Goal: Task Accomplishment & Management: Complete application form

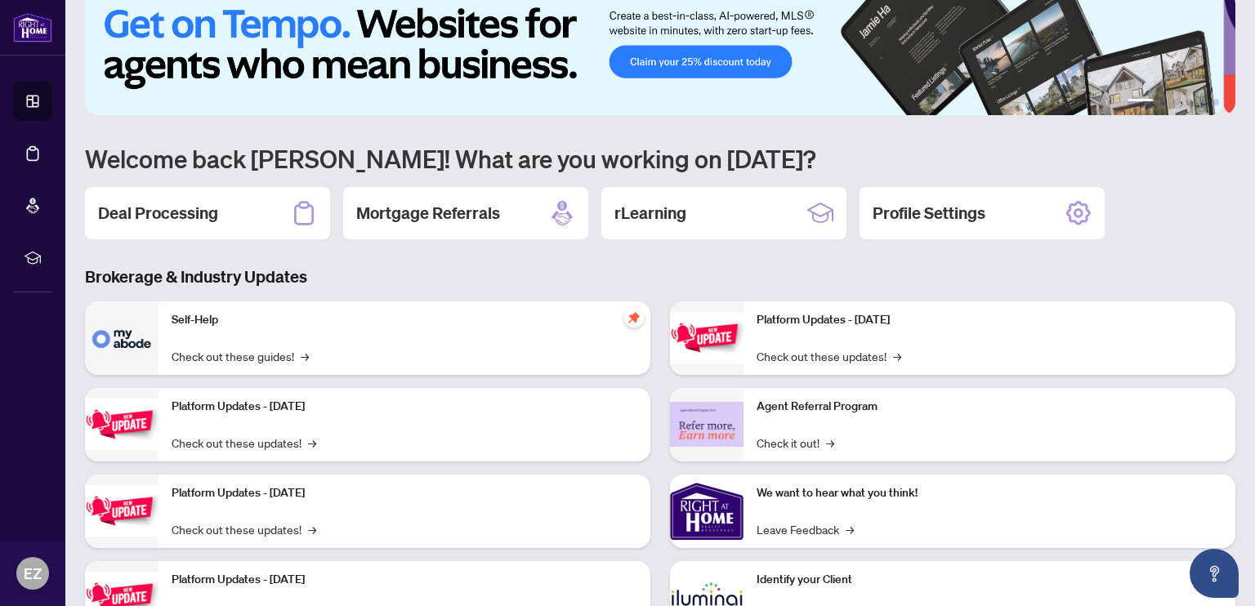
scroll to position [26, 0]
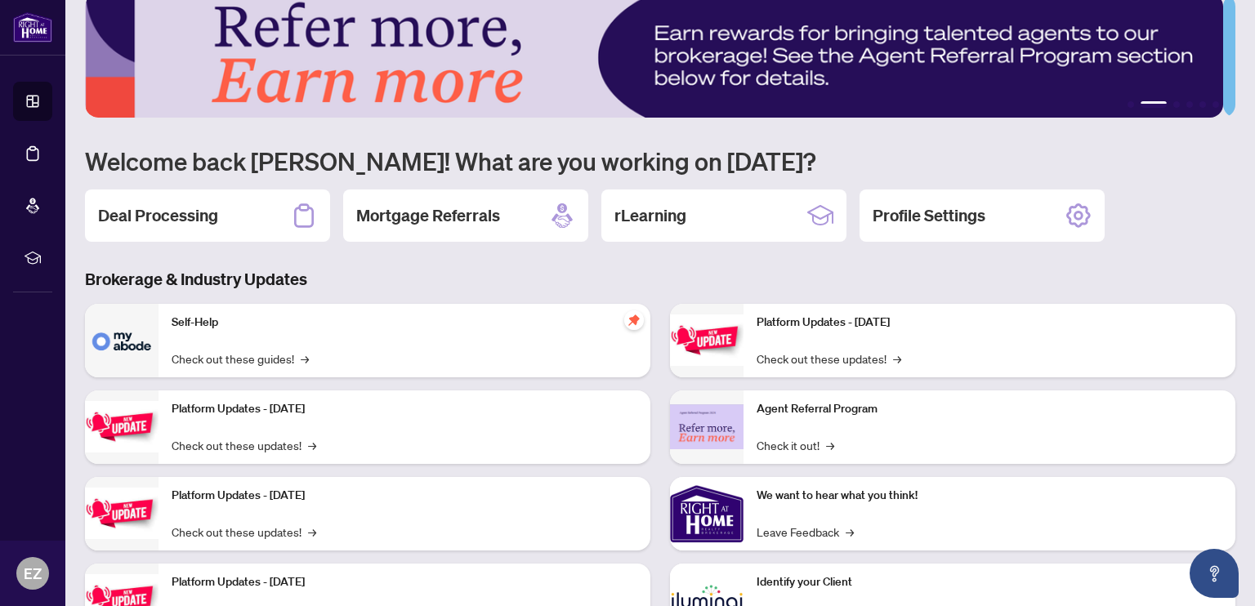
click at [197, 211] on h2 "Deal Processing" at bounding box center [158, 215] width 120 height 23
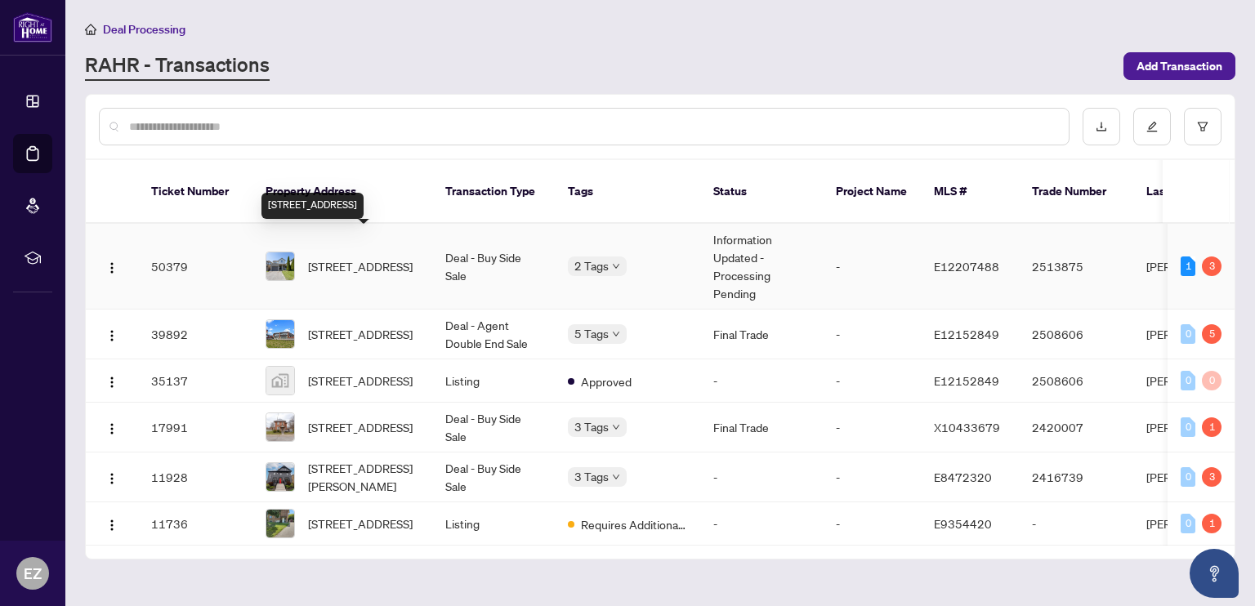
click at [339, 257] on span "33 Winchurch Dr, Scugog, Ontario L9L 1T5, Canada" at bounding box center [360, 266] width 105 height 18
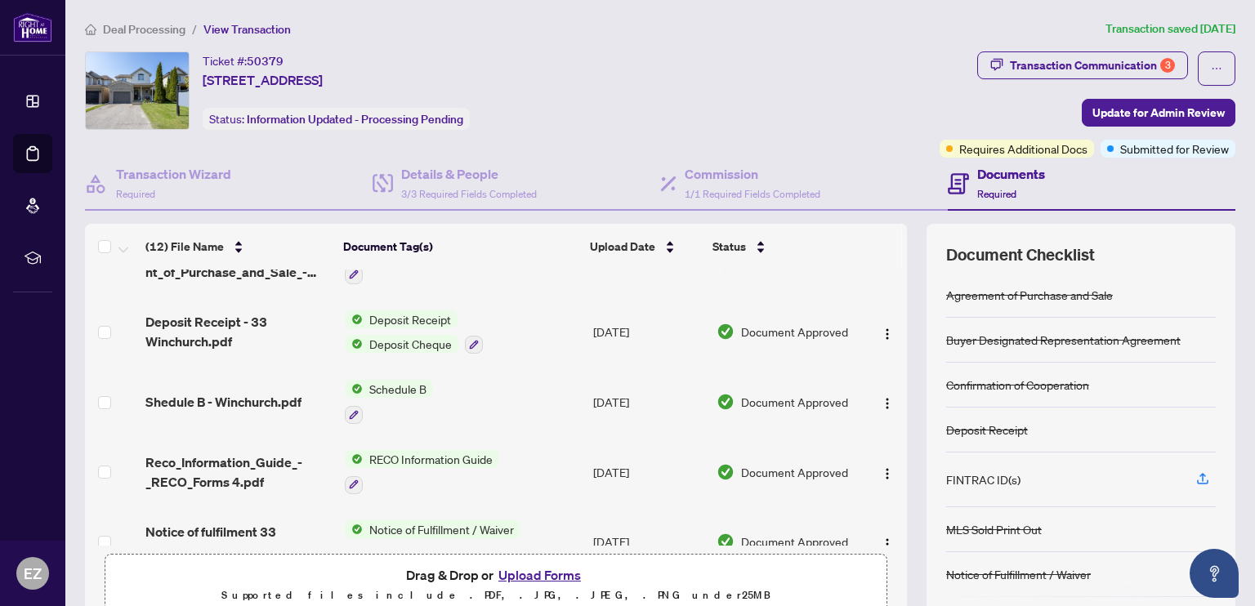
scroll to position [253, 0]
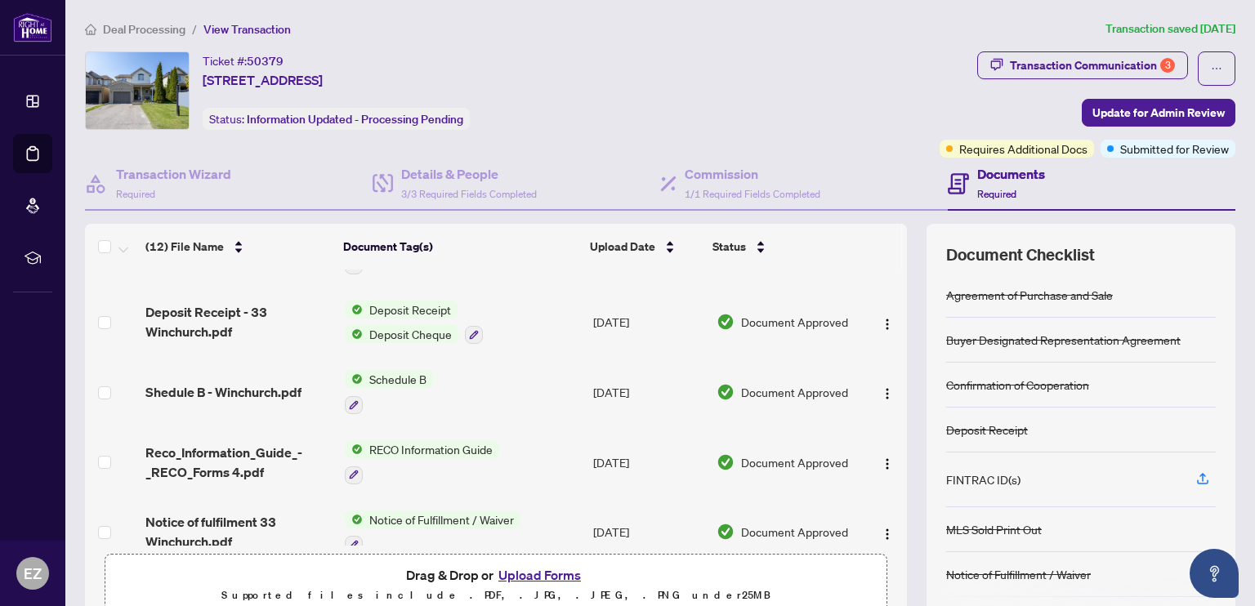
drag, startPoint x: 895, startPoint y: 369, endPoint x: 895, endPoint y: 395, distance: 25.3
click at [895, 395] on div "(12) File Name Document Tag(s) Upload Date Status Revised Sellers lawyer info.p…" at bounding box center [660, 424] width 1151 height 401
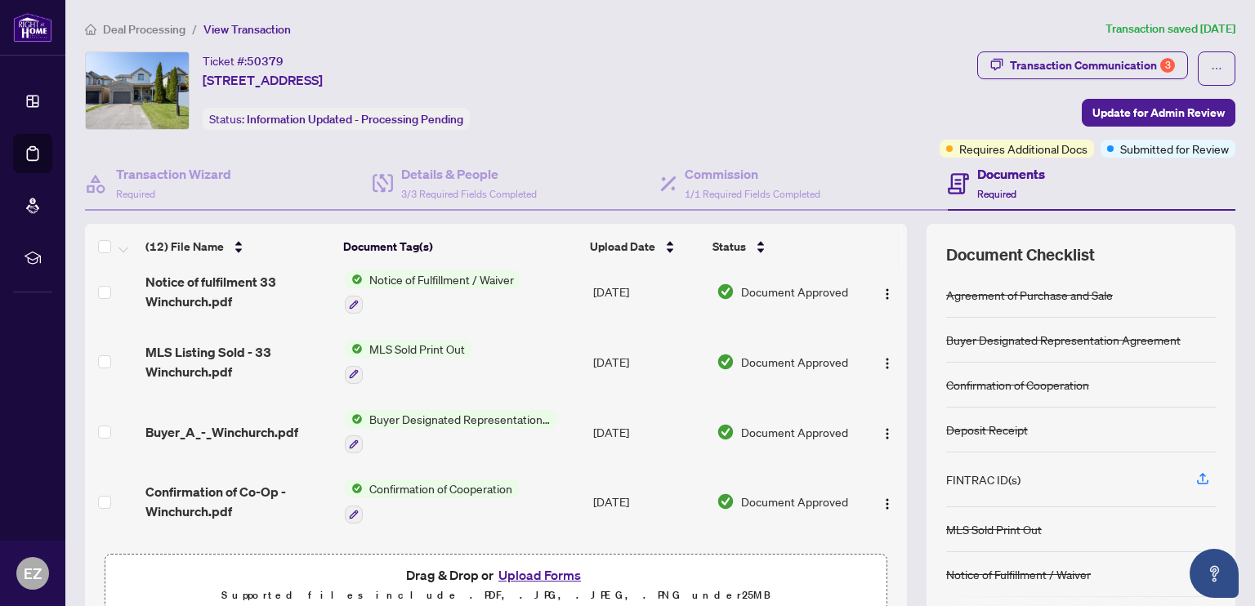
scroll to position [541, 0]
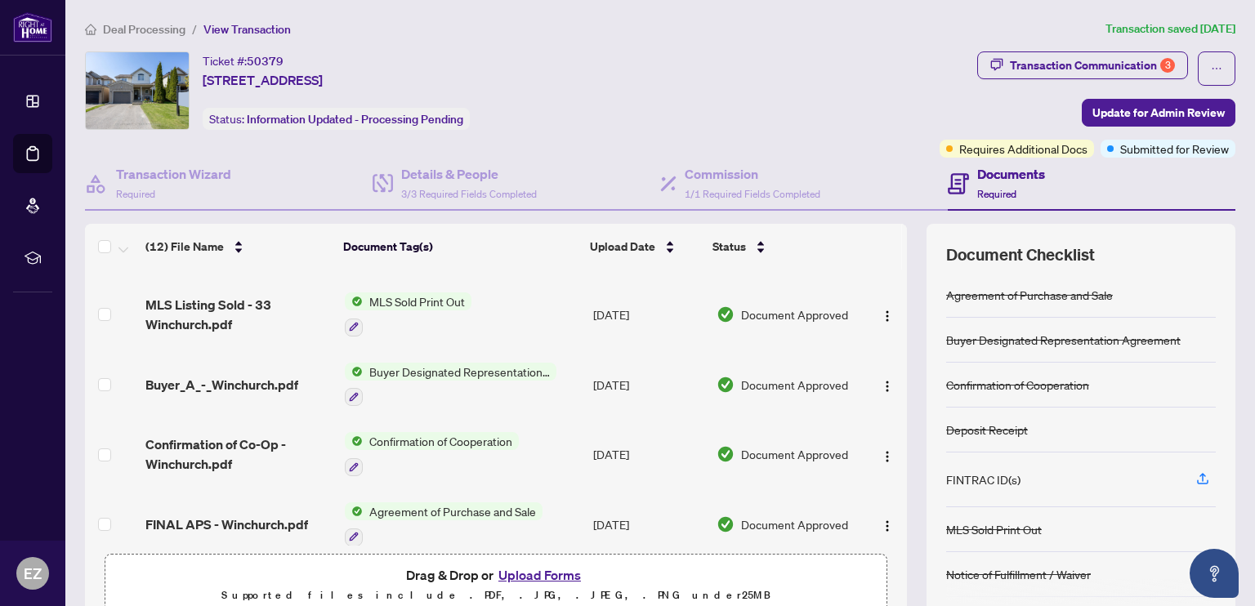
click at [1200, 477] on icon "button" at bounding box center [1203, 477] width 7 height 8
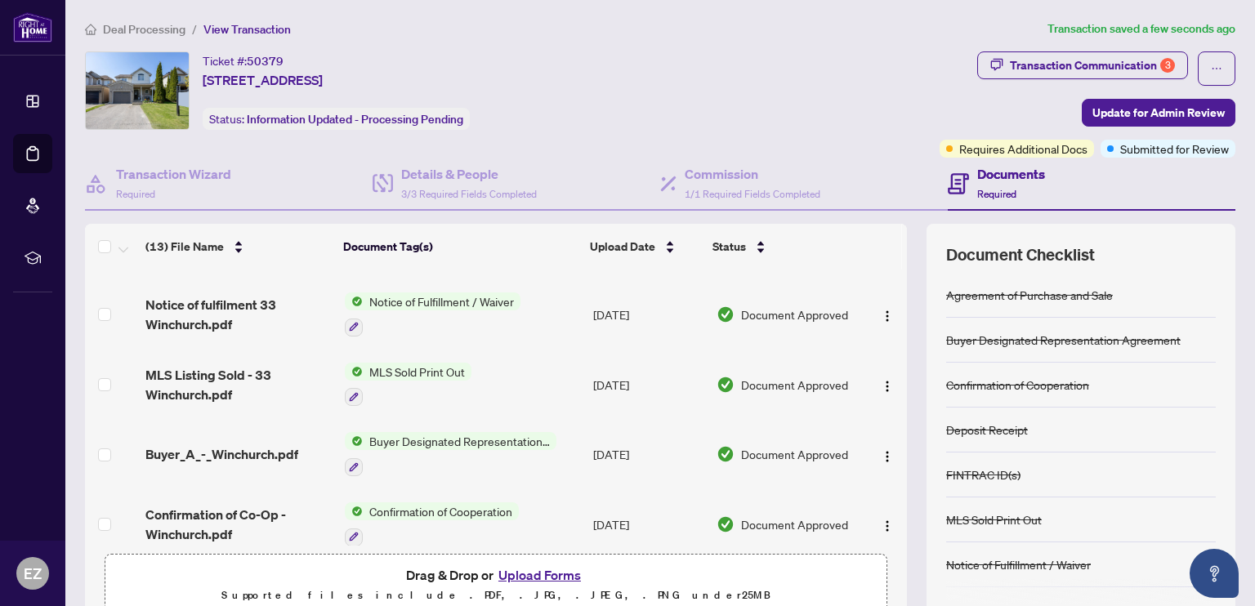
scroll to position [77, 0]
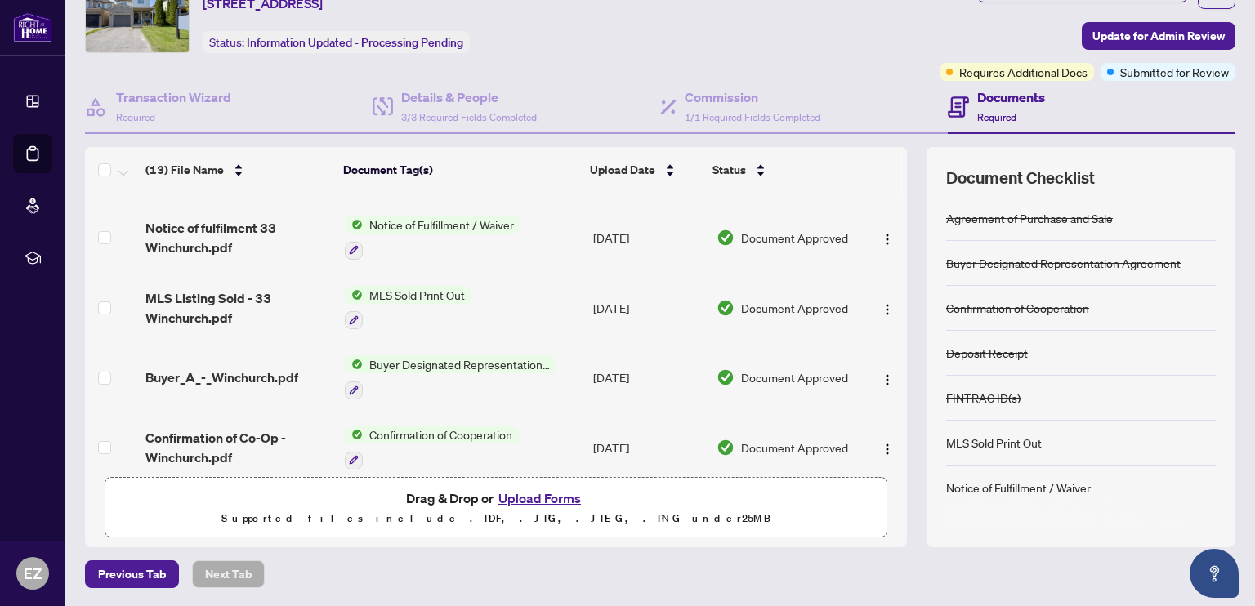
click at [517, 495] on button "Upload Forms" at bounding box center [540, 498] width 92 height 21
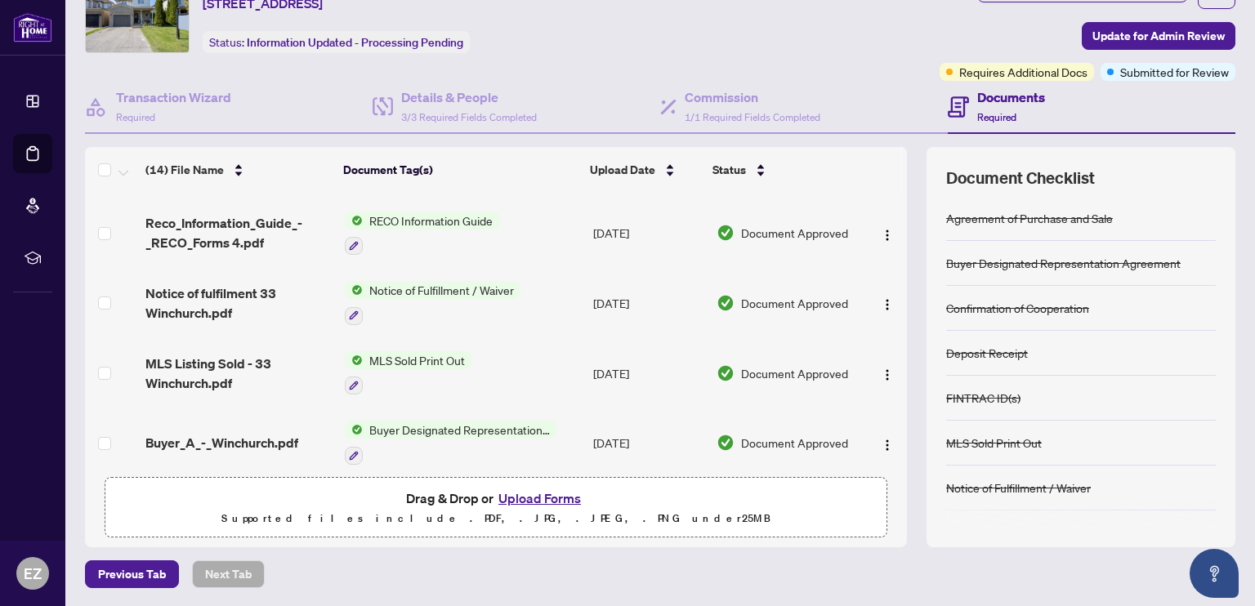
click at [532, 498] on button "Upload Forms" at bounding box center [540, 498] width 92 height 21
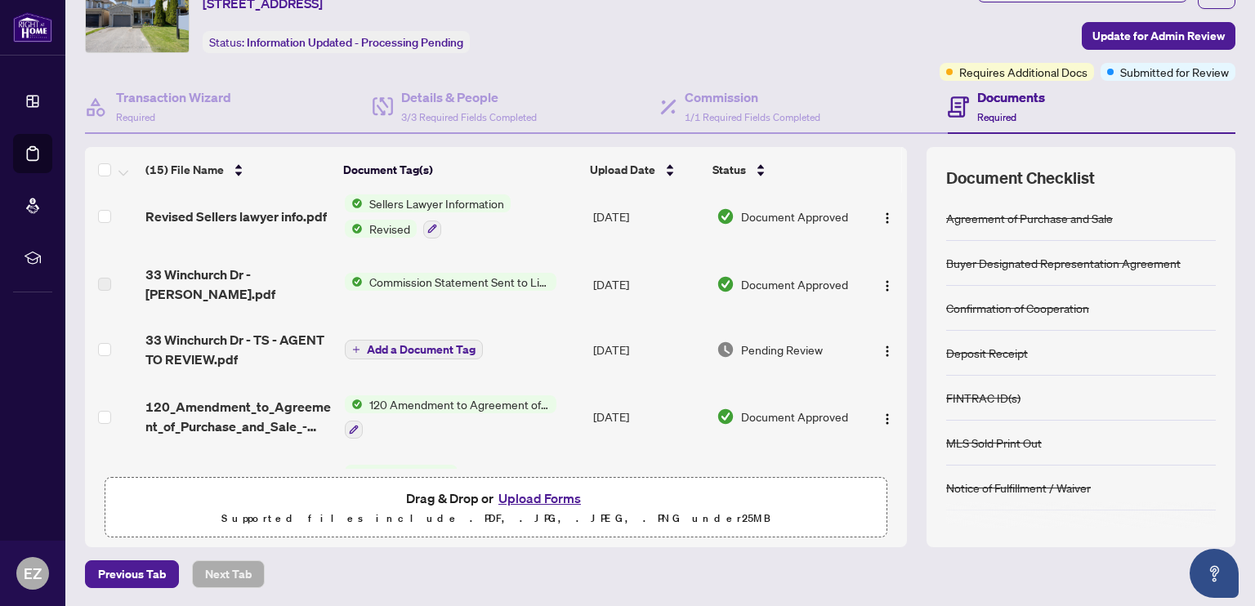
scroll to position [229, 0]
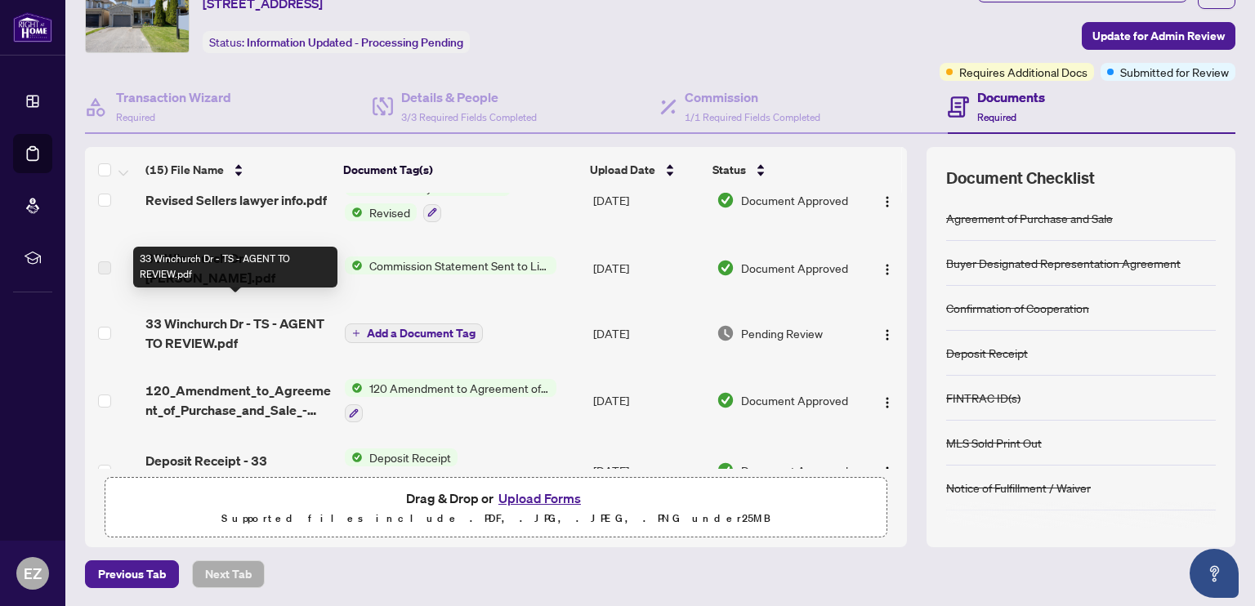
click at [306, 314] on span "33 Winchurch Dr - TS - AGENT TO REVIEW.pdf" at bounding box center [238, 333] width 186 height 39
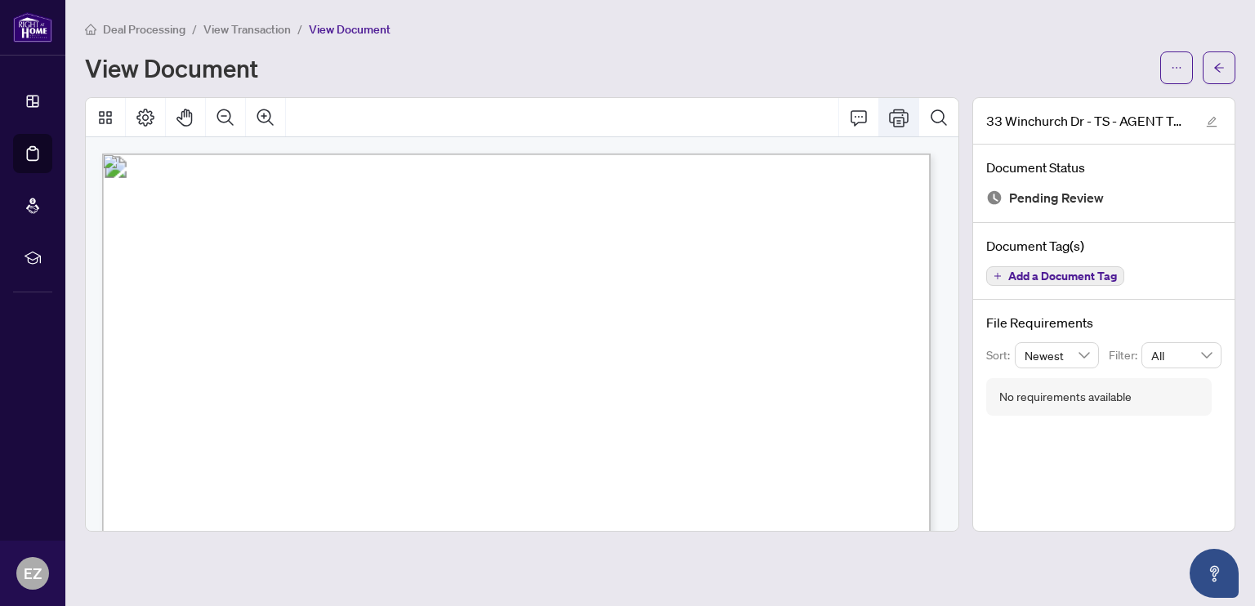
click at [901, 114] on button "Print" at bounding box center [898, 117] width 39 height 39
click at [1226, 64] on button "button" at bounding box center [1219, 67] width 33 height 33
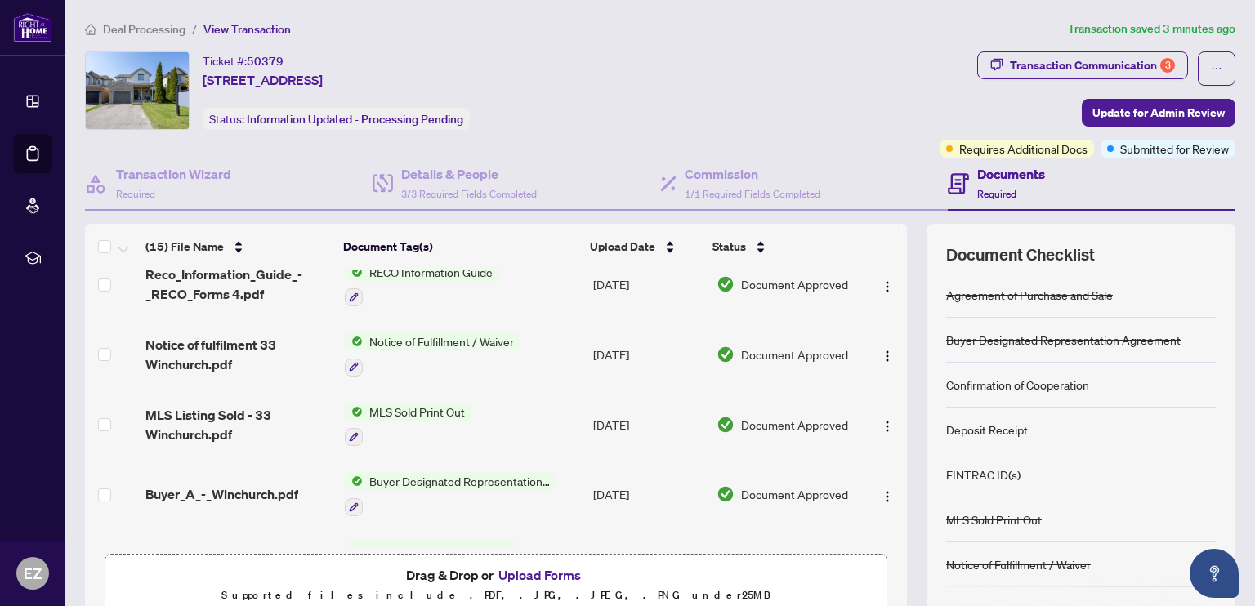
scroll to position [742, 0]
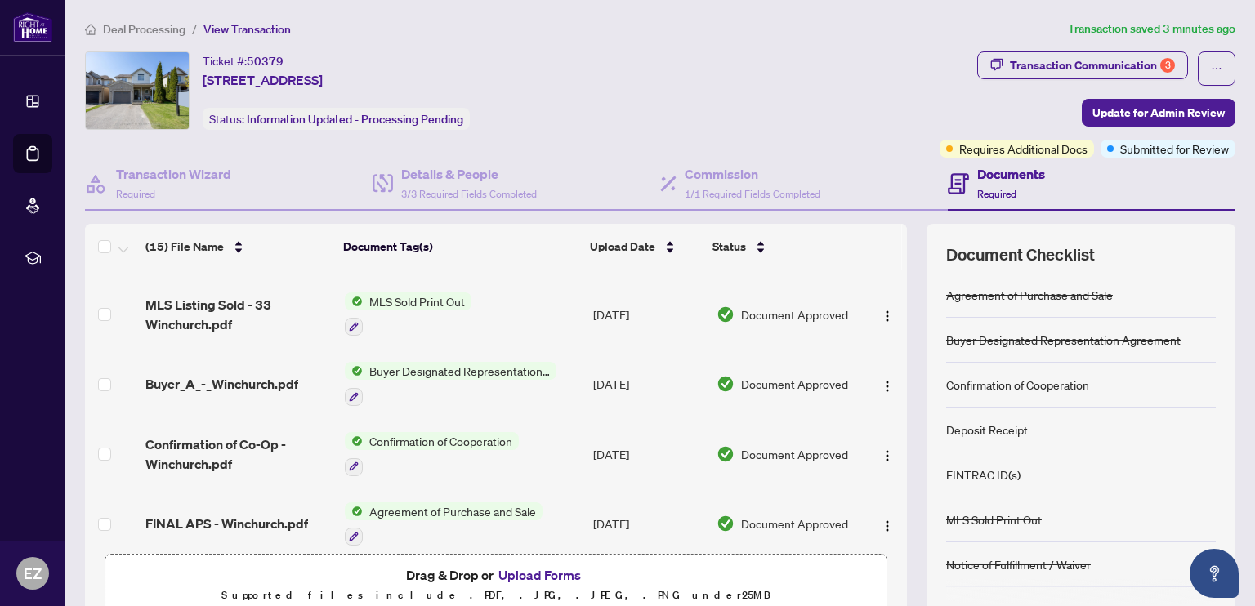
click at [530, 572] on button "Upload Forms" at bounding box center [540, 575] width 92 height 21
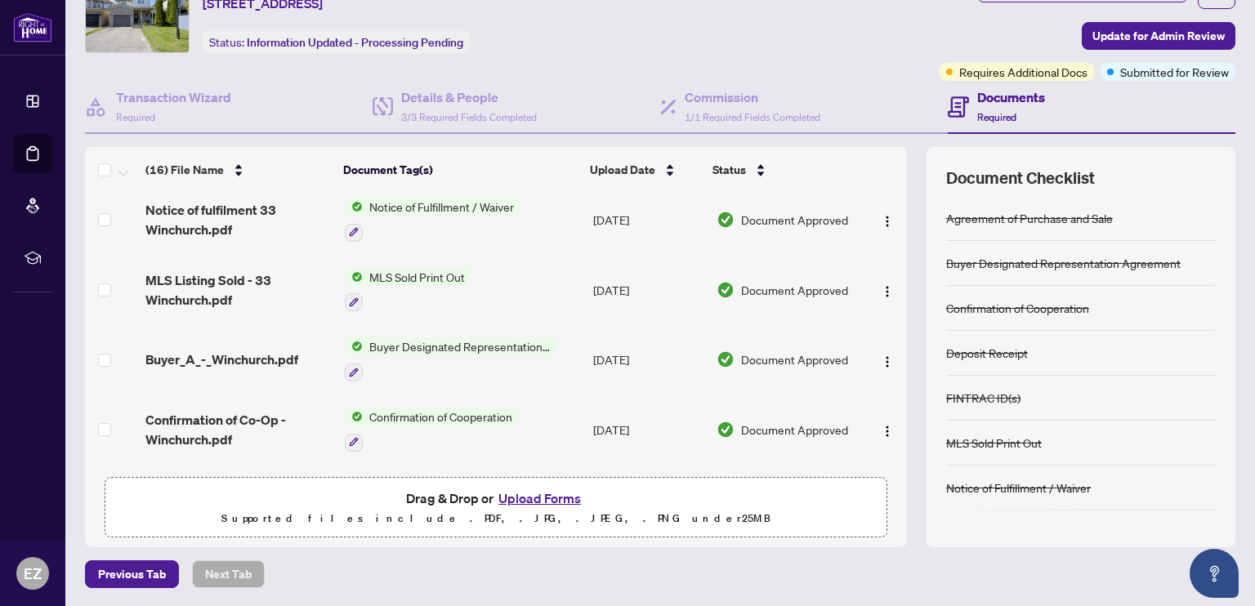
scroll to position [0, 0]
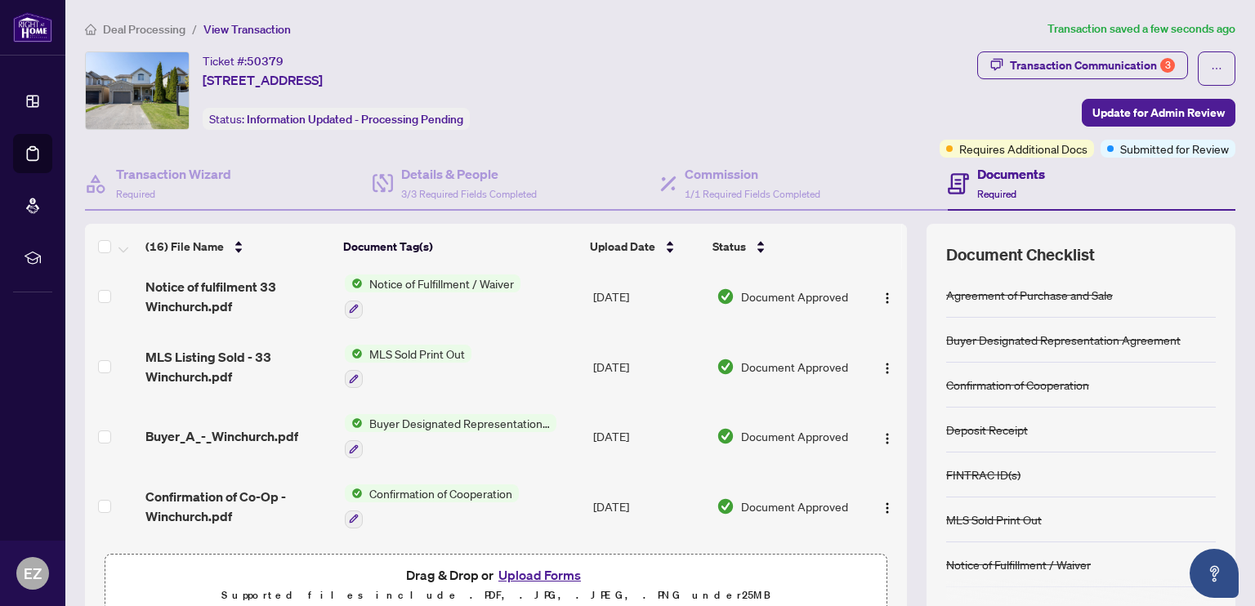
click at [1149, 115] on span "Update for Admin Review" at bounding box center [1159, 113] width 132 height 26
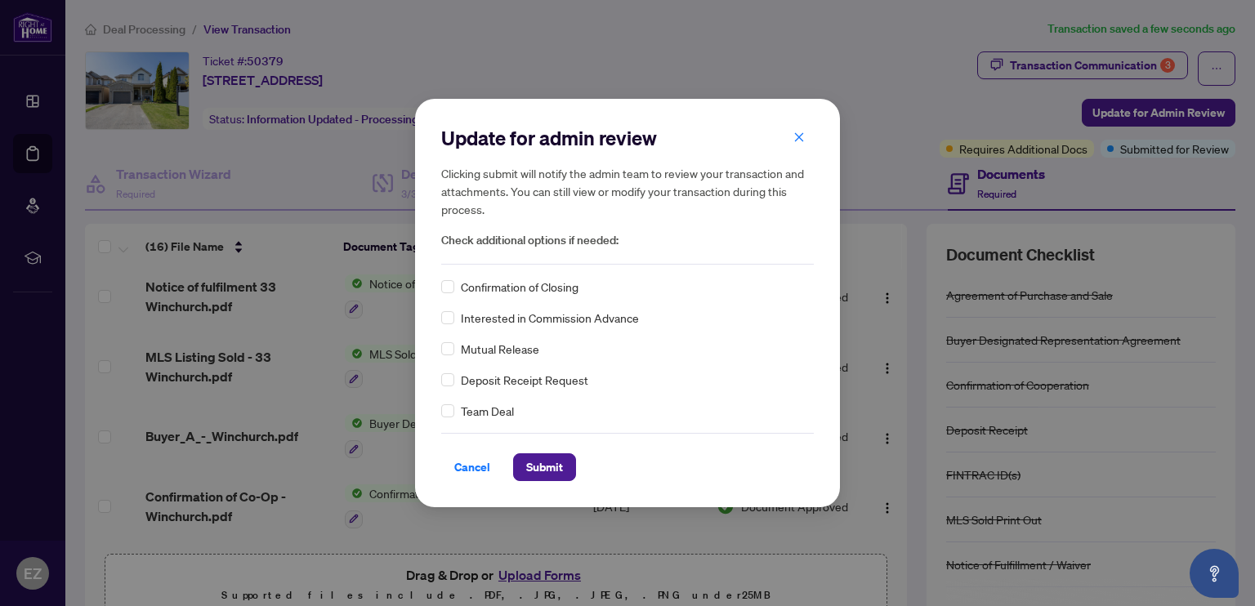
click at [534, 456] on span "Submit" at bounding box center [544, 467] width 37 height 26
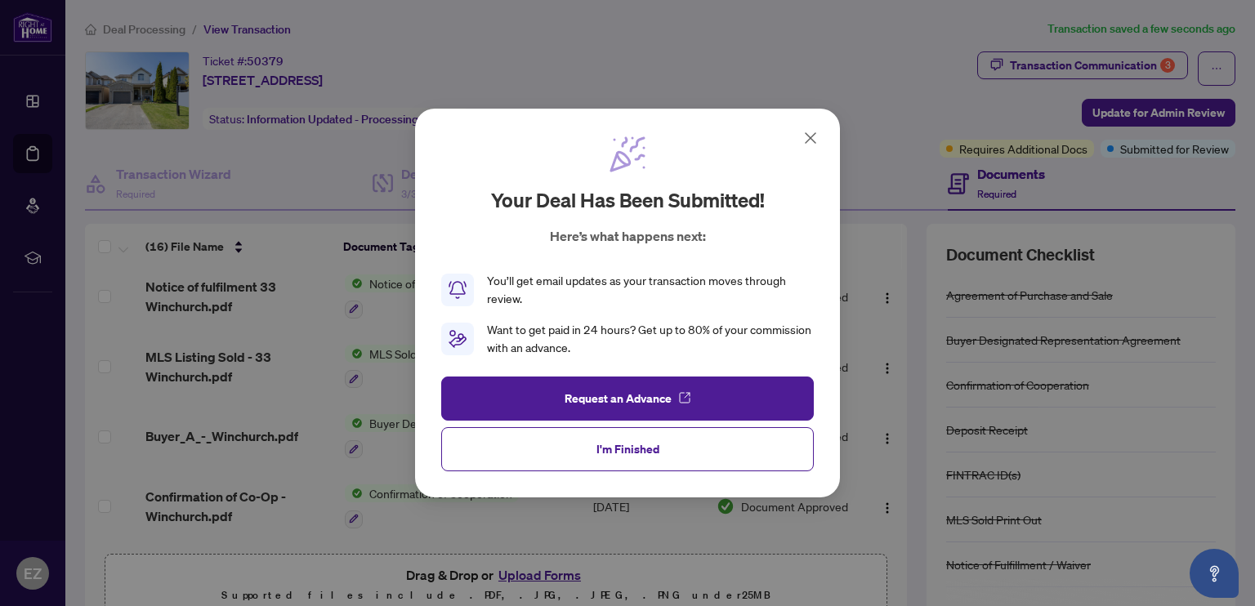
click at [665, 451] on button "I'm Finished" at bounding box center [627, 449] width 373 height 44
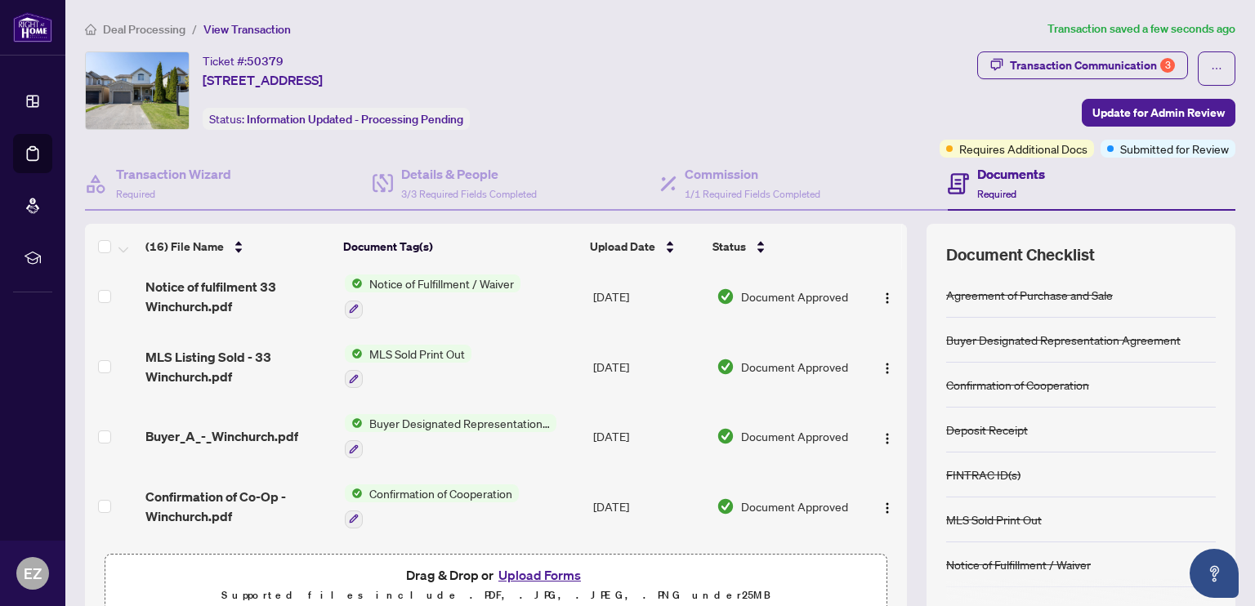
click at [1213, 66] on button "button" at bounding box center [1217, 68] width 38 height 34
click at [1153, 189] on div "Documents Required" at bounding box center [1092, 184] width 288 height 53
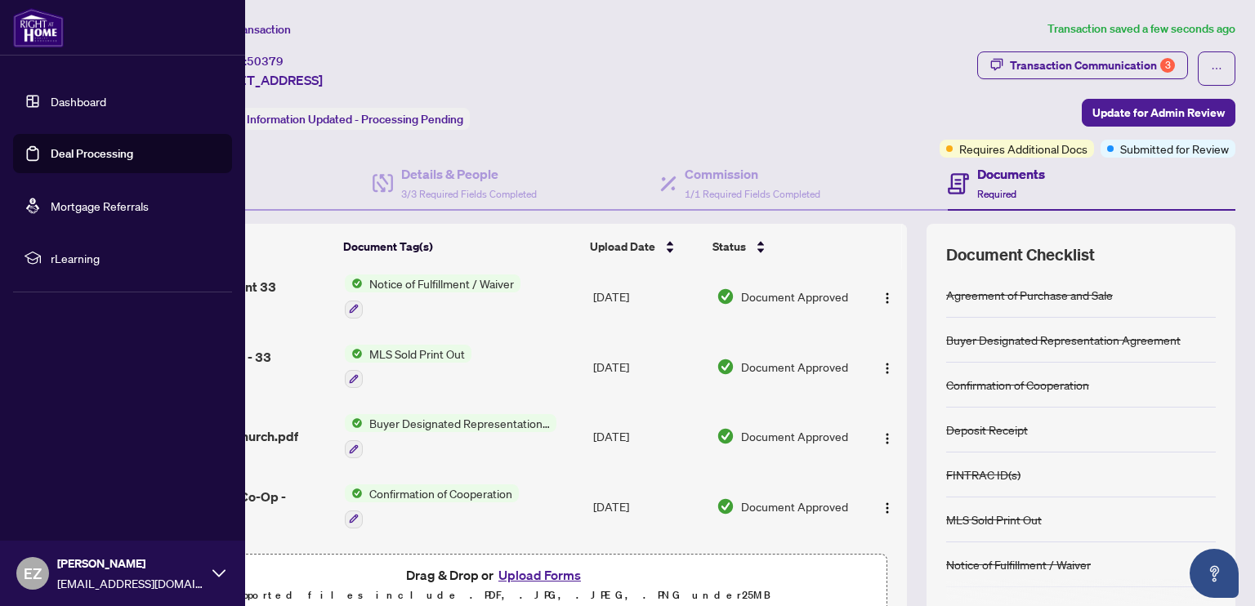
click at [58, 100] on link "Dashboard" at bounding box center [79, 101] width 56 height 15
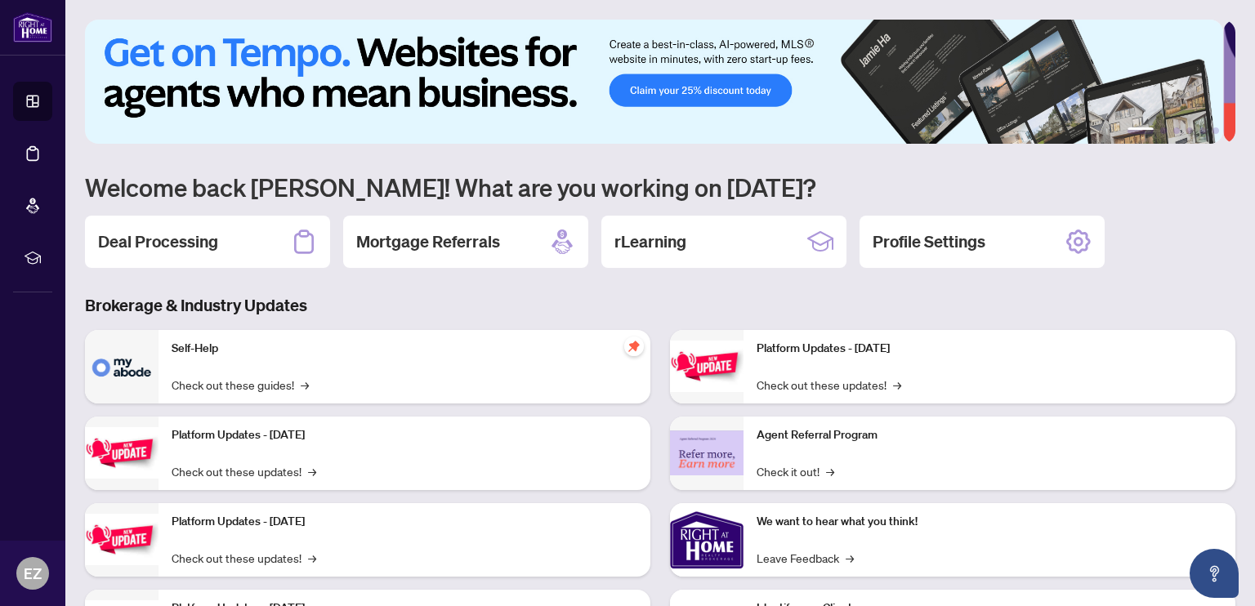
click at [196, 238] on h2 "Deal Processing" at bounding box center [158, 241] width 120 height 23
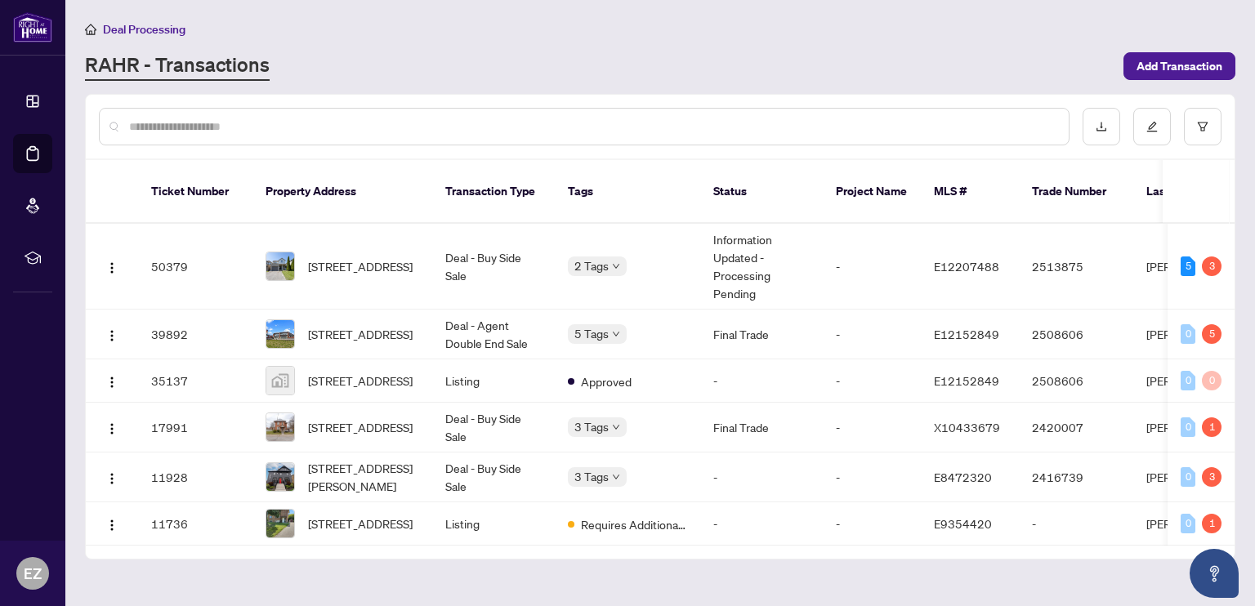
click at [1167, 66] on span "Add Transaction" at bounding box center [1180, 66] width 86 height 26
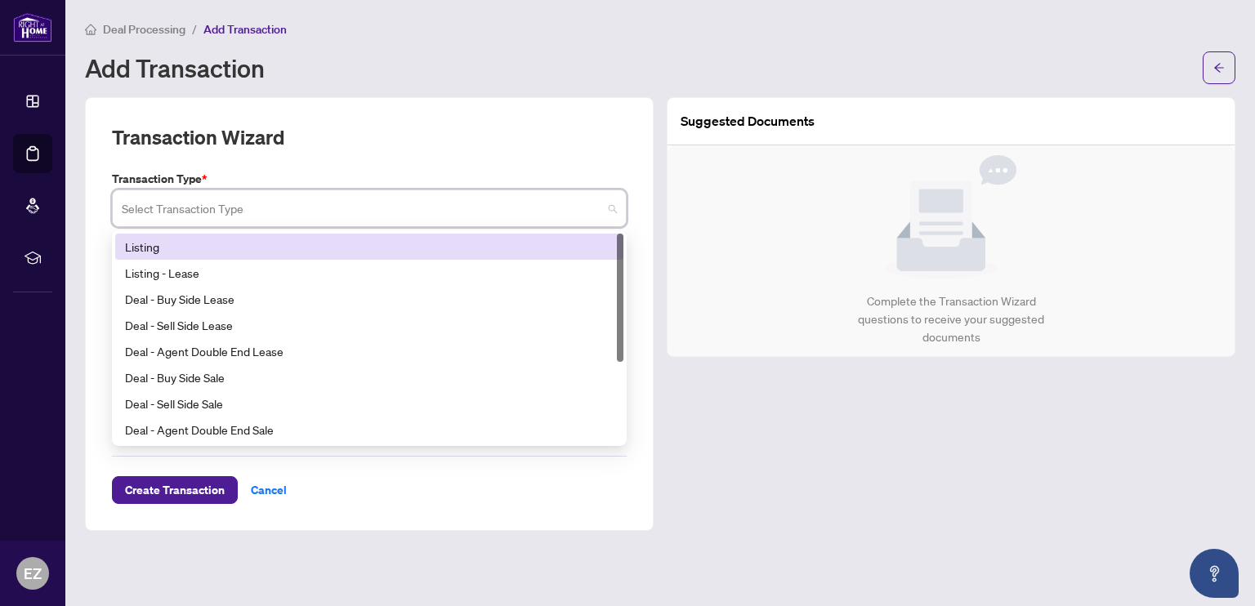
click at [294, 206] on input "search" at bounding box center [362, 211] width 481 height 36
click at [229, 250] on div "Listing" at bounding box center [369, 247] width 489 height 18
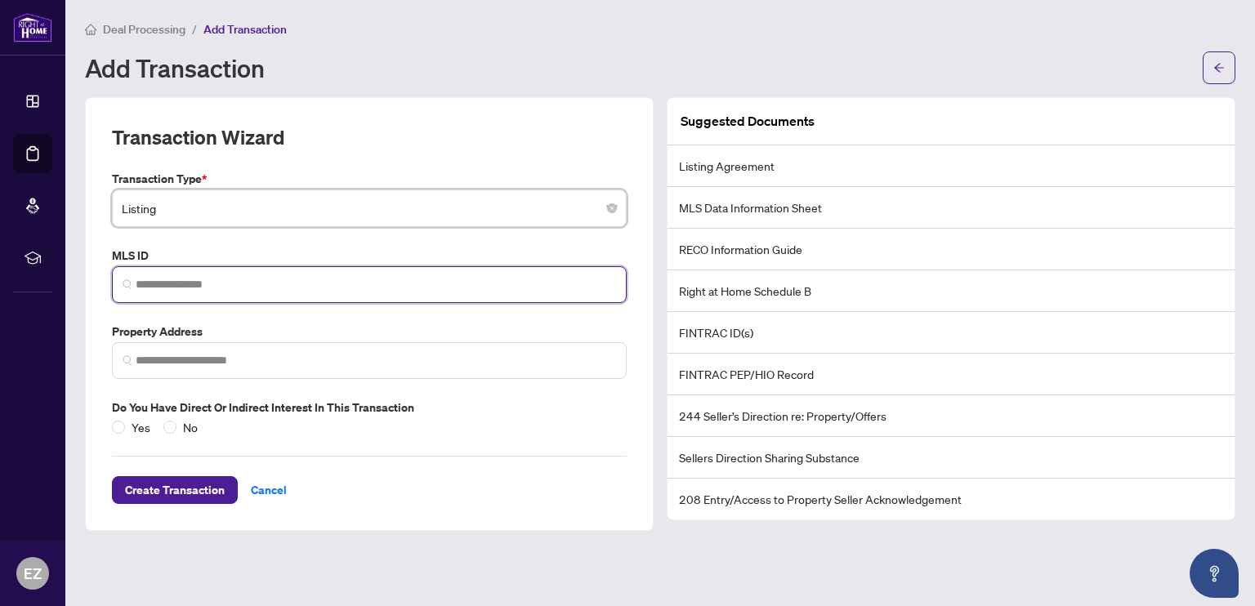
click at [219, 279] on input "search" at bounding box center [376, 284] width 481 height 17
click at [235, 280] on input "search" at bounding box center [376, 284] width 481 height 17
paste input "*********"
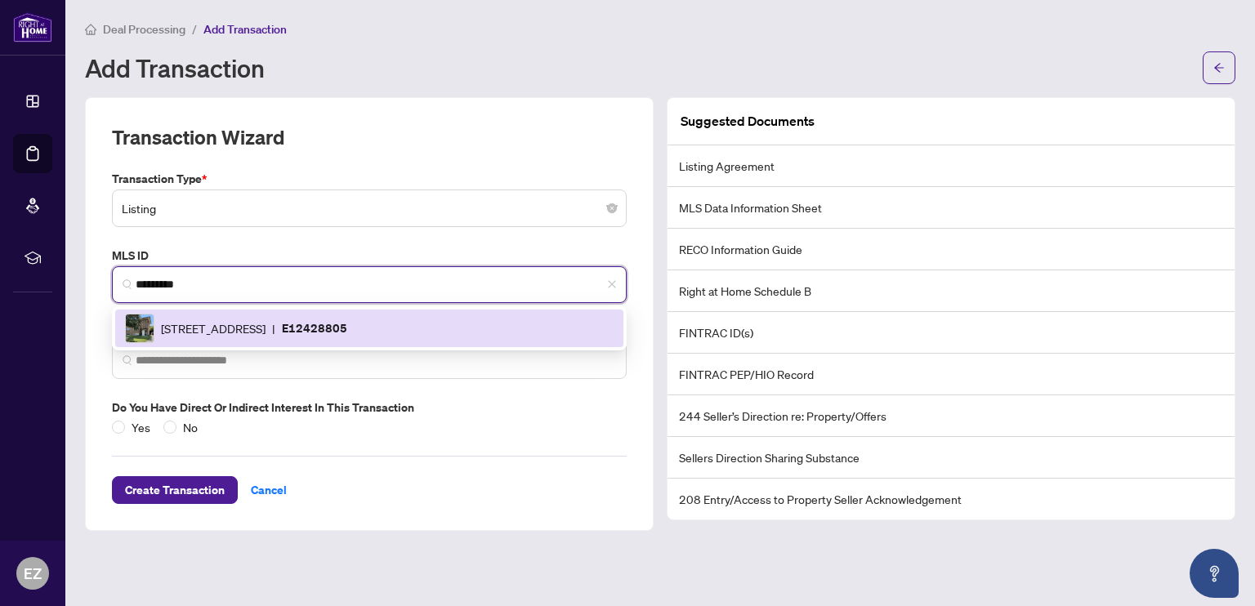
type input "*********"
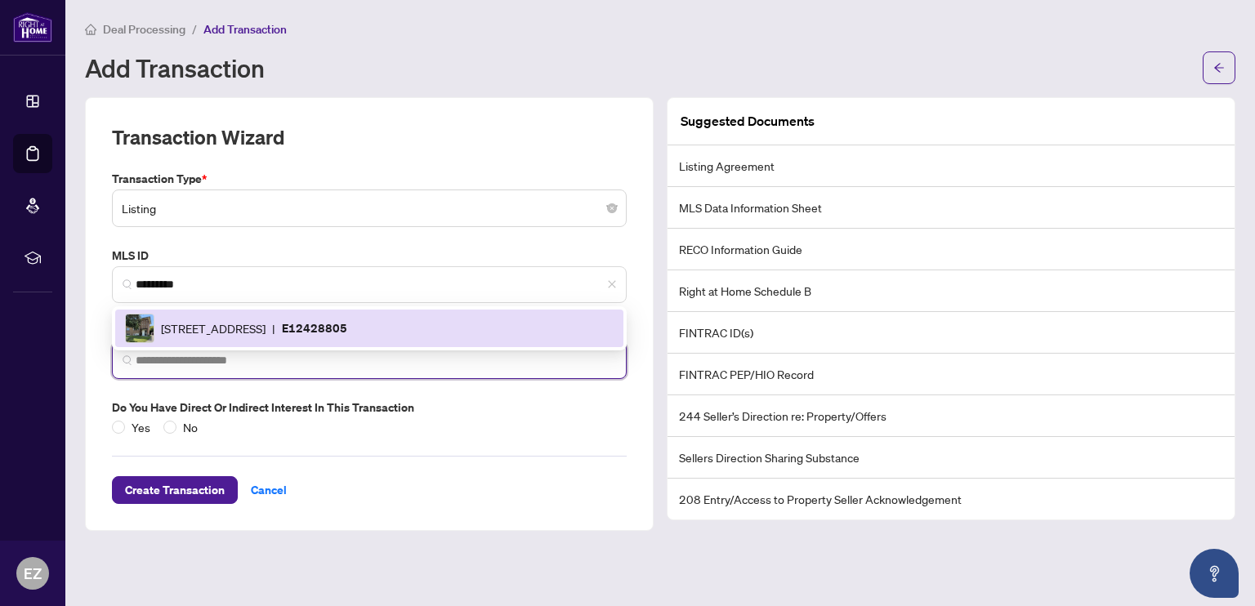
click at [233, 363] on input "search" at bounding box center [376, 360] width 481 height 17
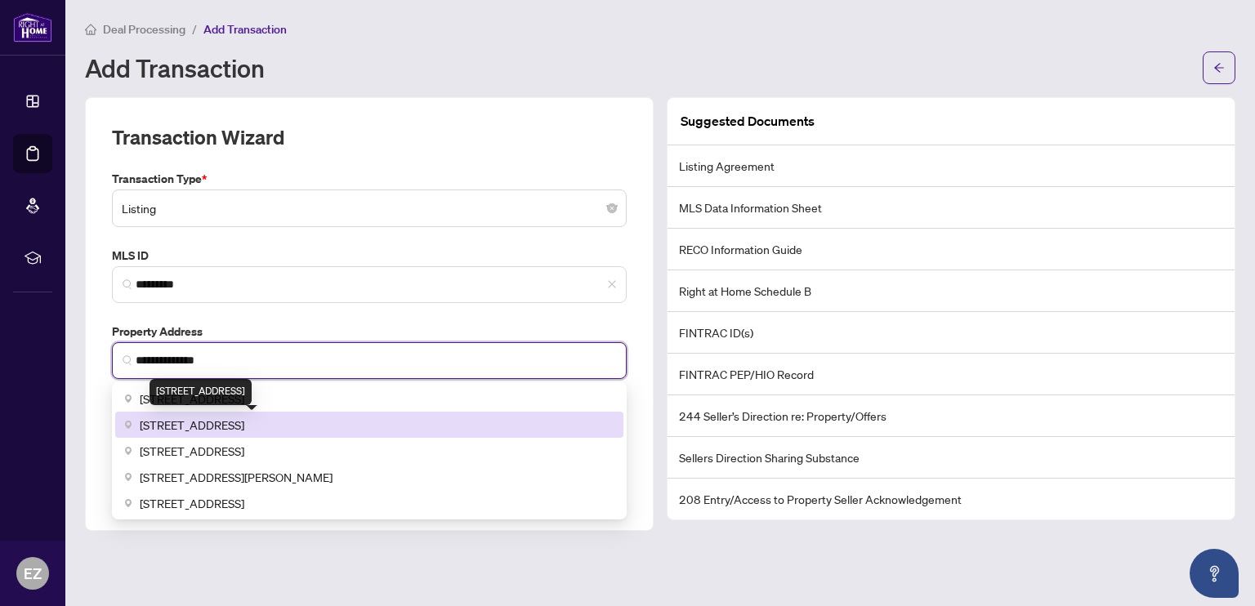
click at [235, 420] on span "343 Frontenac Avenue, Oshawa, ON, Canada" at bounding box center [192, 425] width 105 height 18
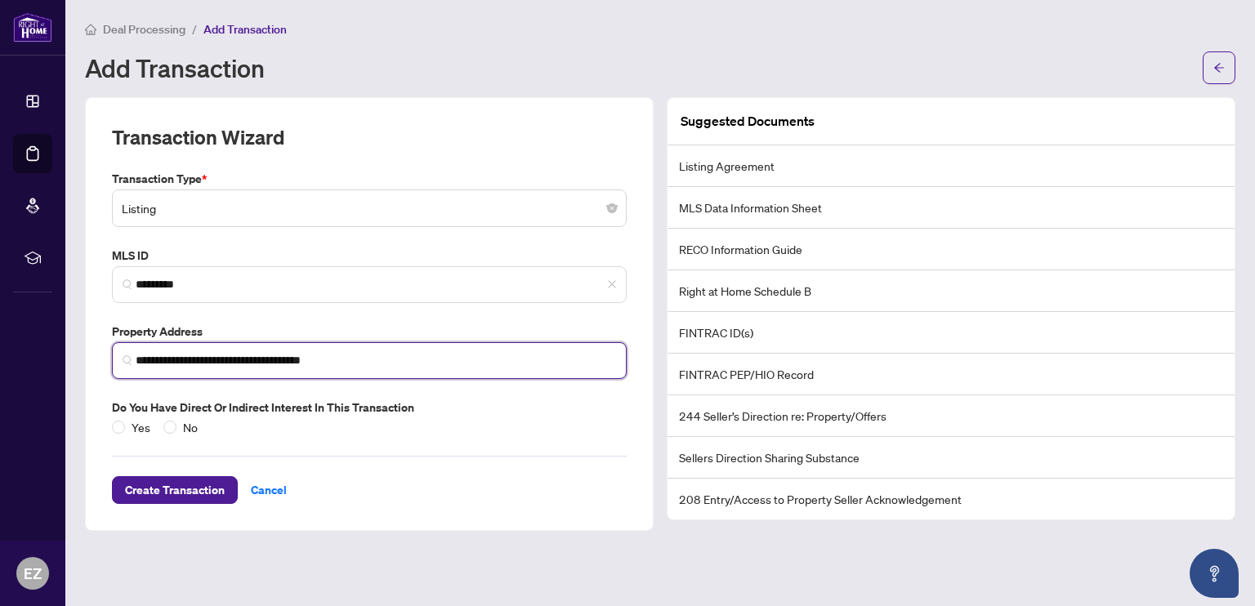
type input "**********"
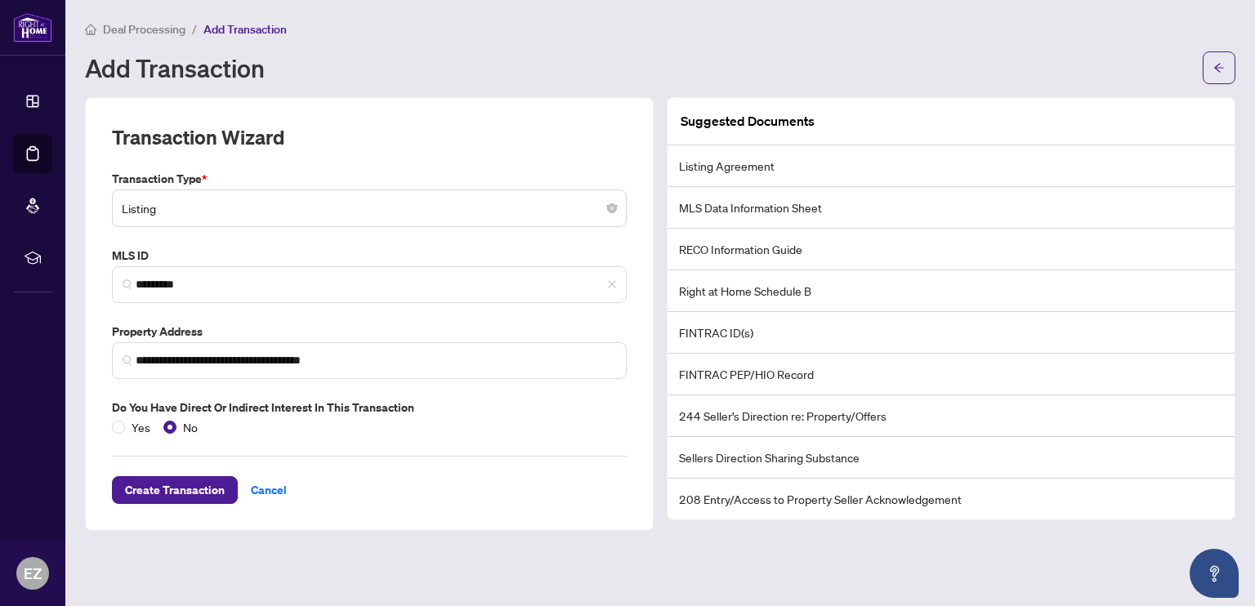
click at [177, 491] on span "Create Transaction" at bounding box center [175, 490] width 100 height 26
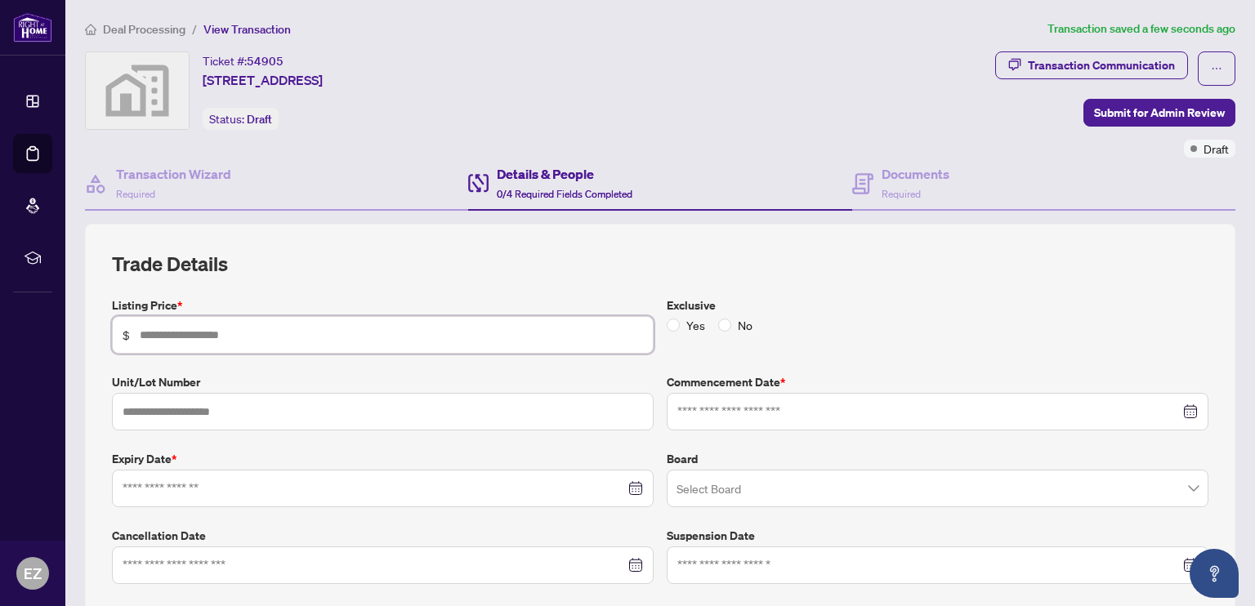
click at [252, 333] on input "text" at bounding box center [391, 335] width 503 height 18
type input "*******"
click at [248, 369] on div "Listing Price * $ ******* Exclusive Yes No Unit/Lot Number Commencement Date * …" at bounding box center [660, 441] width 1110 height 288
click at [242, 490] on input at bounding box center [374, 489] width 503 height 18
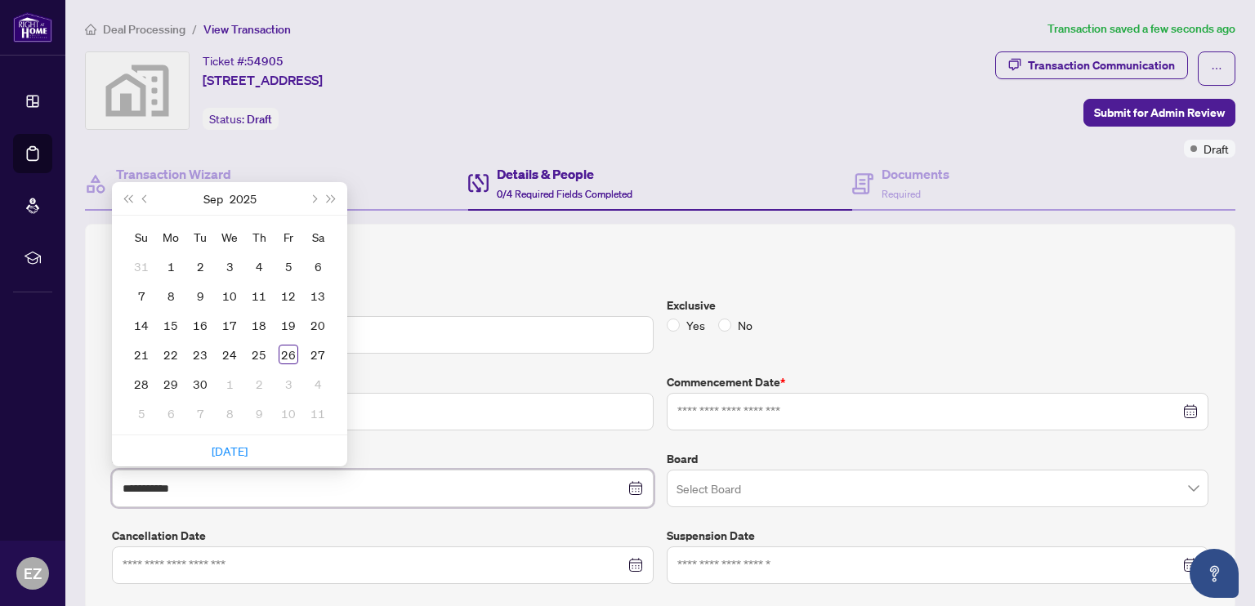
type input "**********"
drag, startPoint x: 242, startPoint y: 490, endPoint x: 329, endPoint y: 248, distance: 257.3
click at [329, 470] on div "**********" at bounding box center [383, 489] width 542 height 38
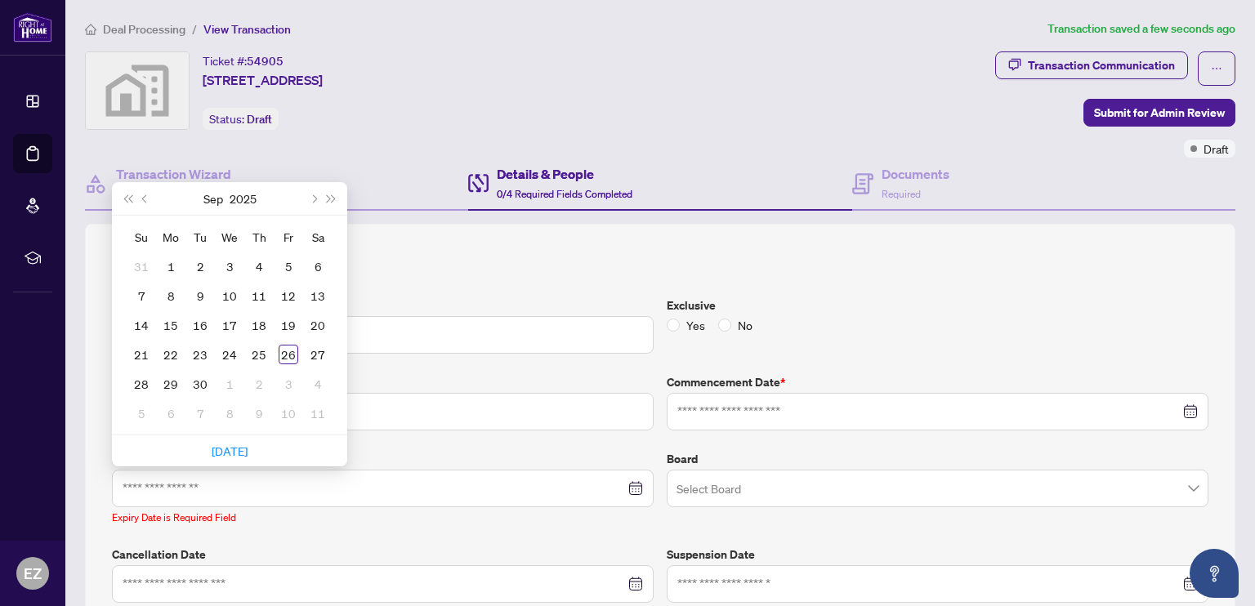
click at [310, 195] on button "Next month (PageDown)" at bounding box center [313, 198] width 18 height 33
type input "**********"
click at [204, 374] on div "30" at bounding box center [200, 384] width 20 height 20
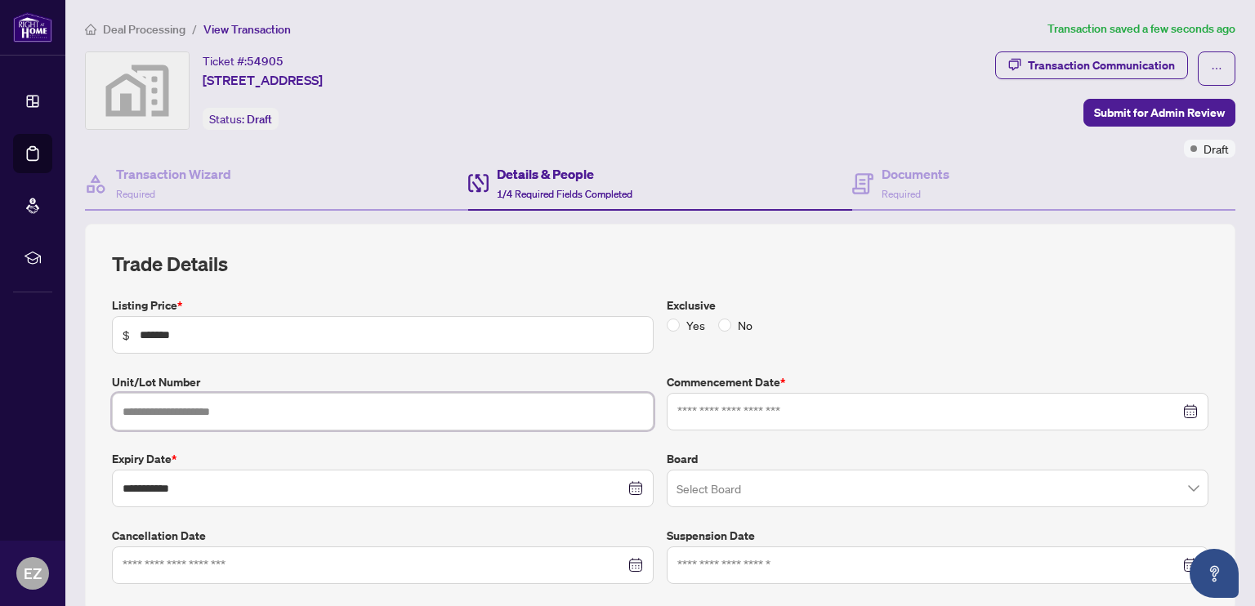
click at [254, 406] on input "text" at bounding box center [383, 412] width 542 height 38
click at [262, 374] on label "Unit/Lot Number" at bounding box center [383, 383] width 542 height 18
click at [732, 324] on span "No" at bounding box center [746, 325] width 28 height 18
click at [742, 418] on input at bounding box center [929, 412] width 503 height 18
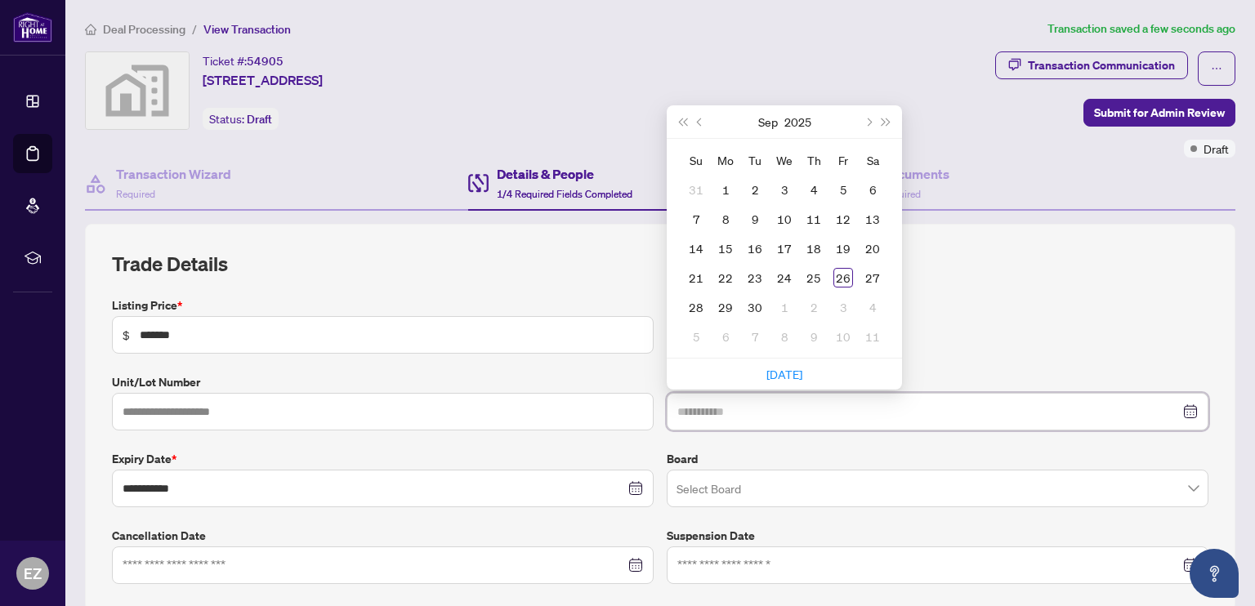
type input "**********"
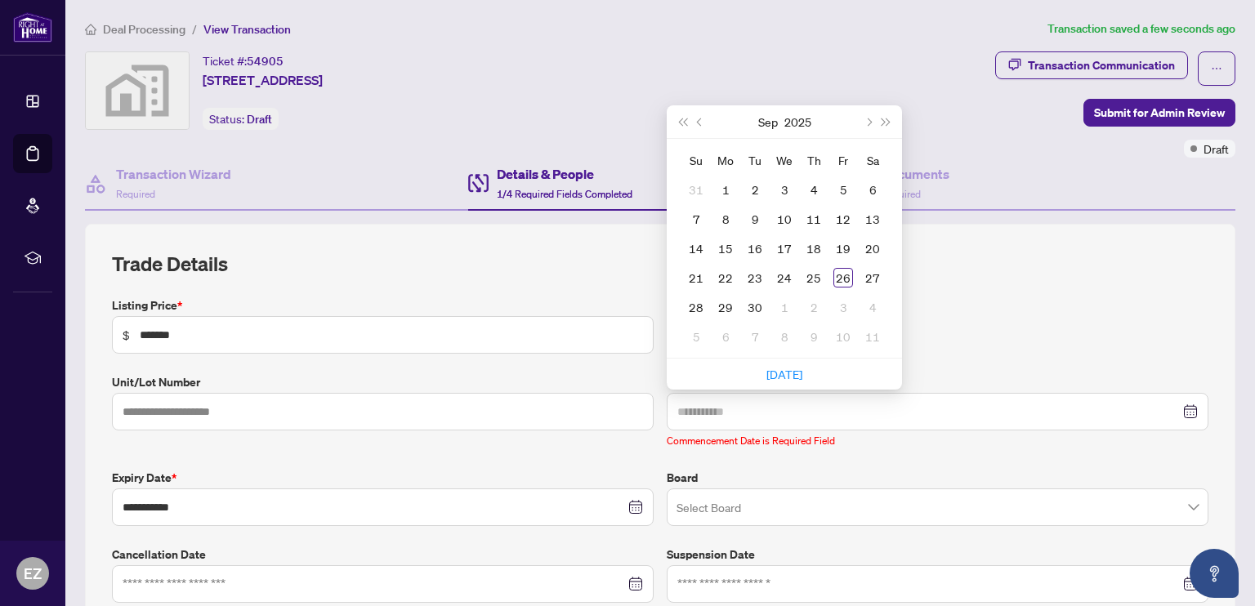
click at [776, 278] on div "24" at bounding box center [785, 278] width 20 height 20
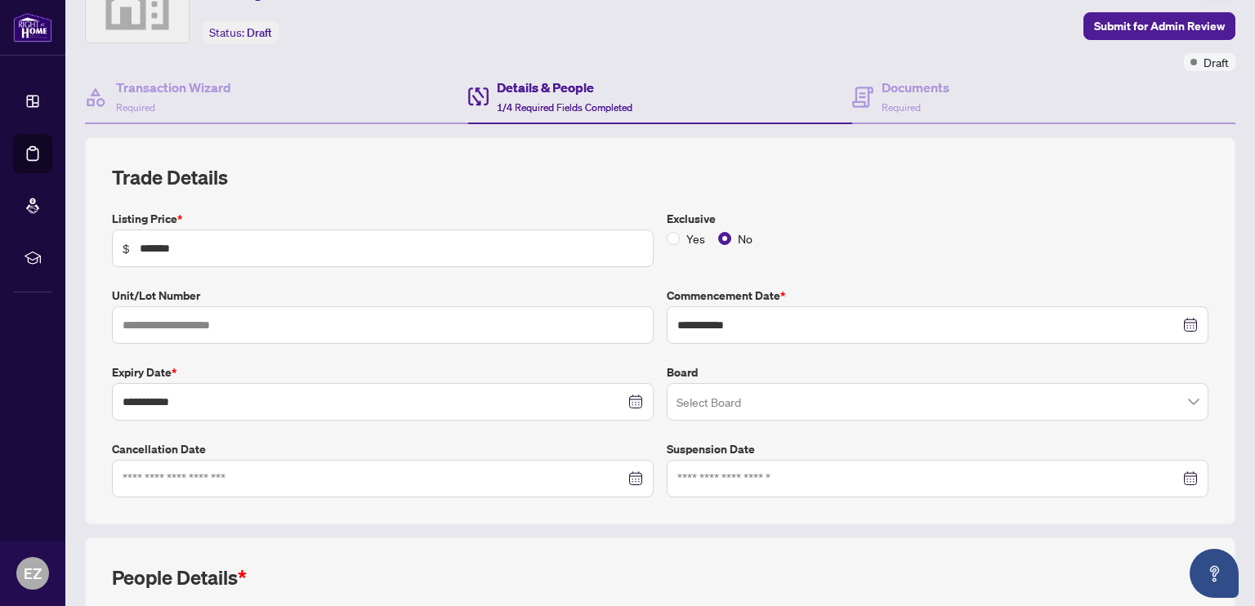
scroll to position [188, 0]
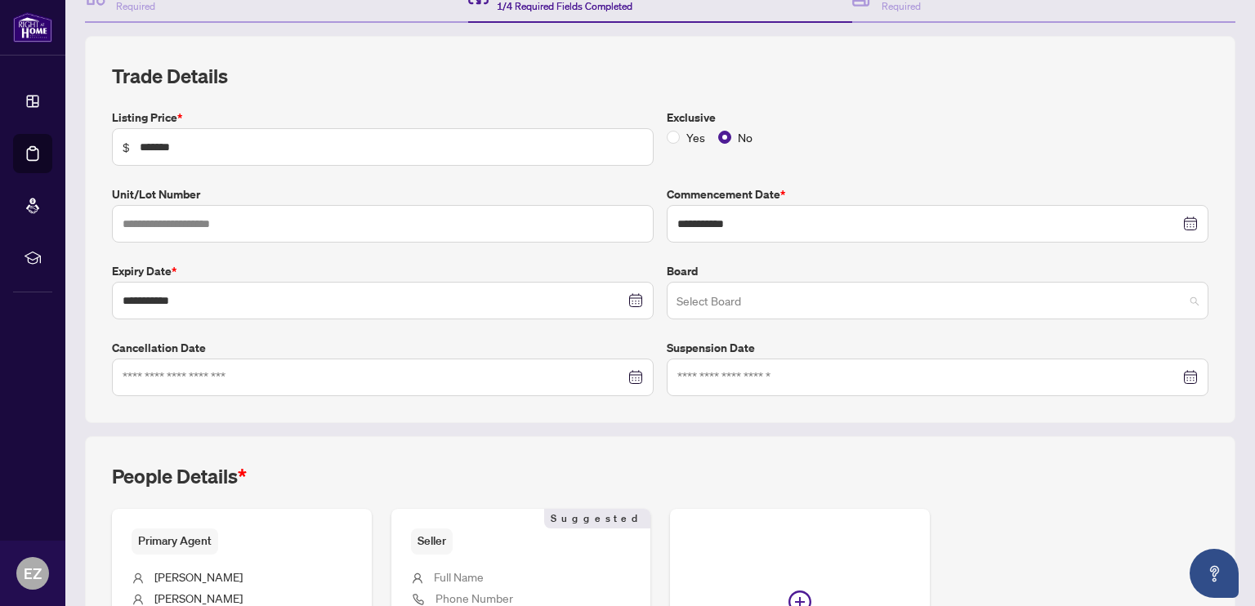
click at [798, 304] on input "search" at bounding box center [931, 303] width 508 height 36
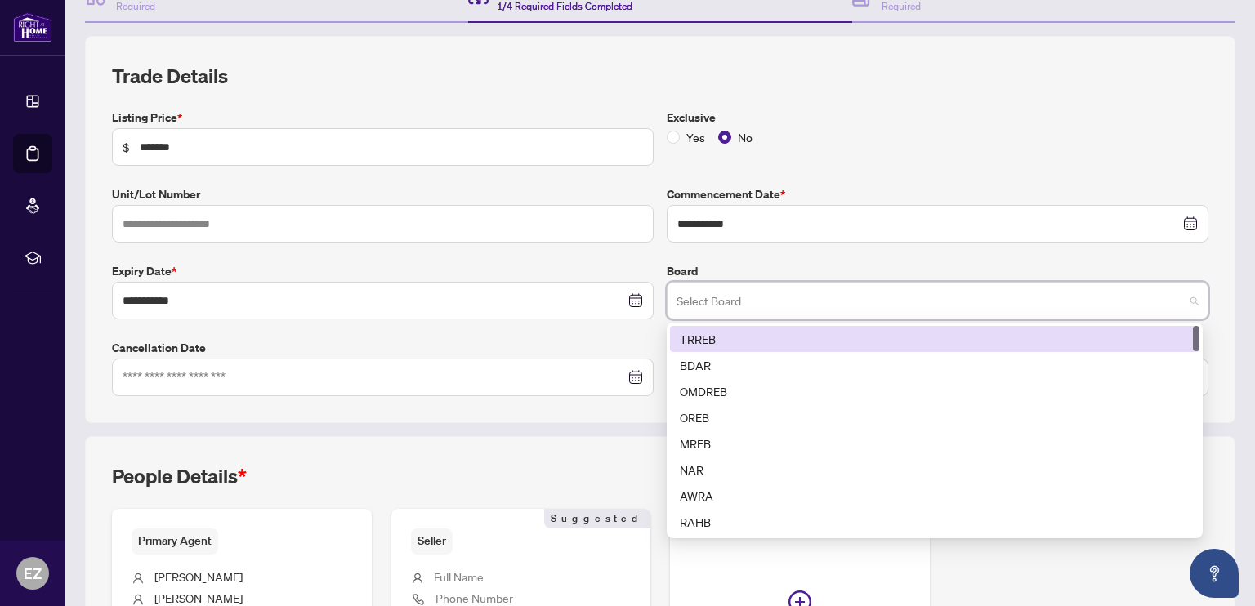
click at [726, 335] on div "TRREB" at bounding box center [935, 339] width 510 height 18
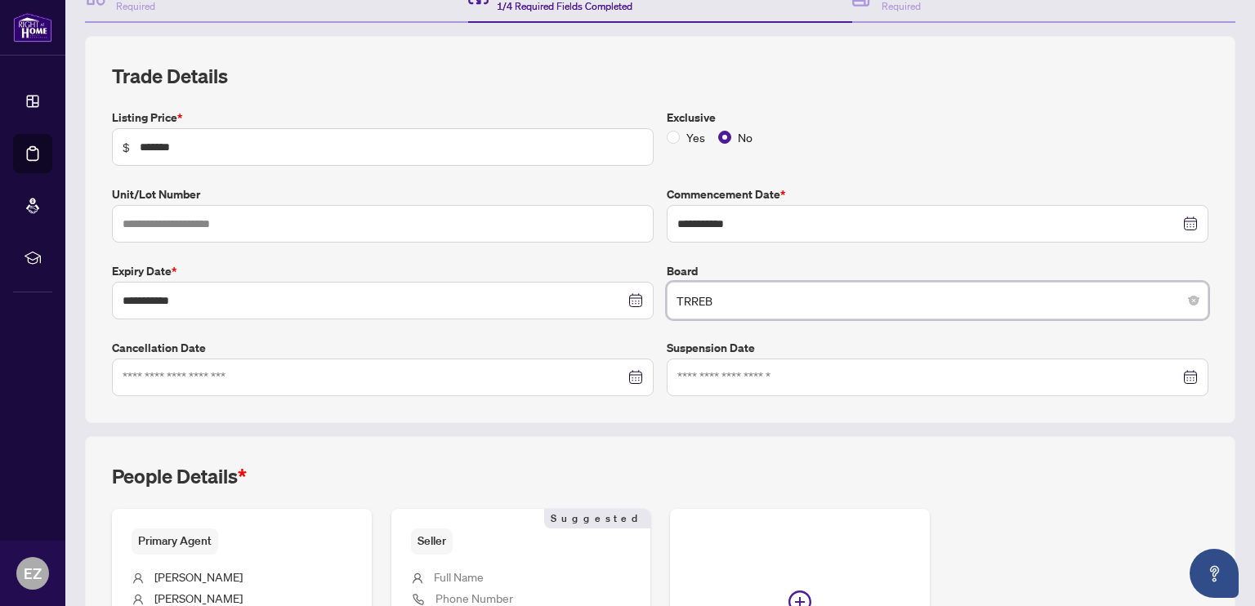
scroll to position [399, 0]
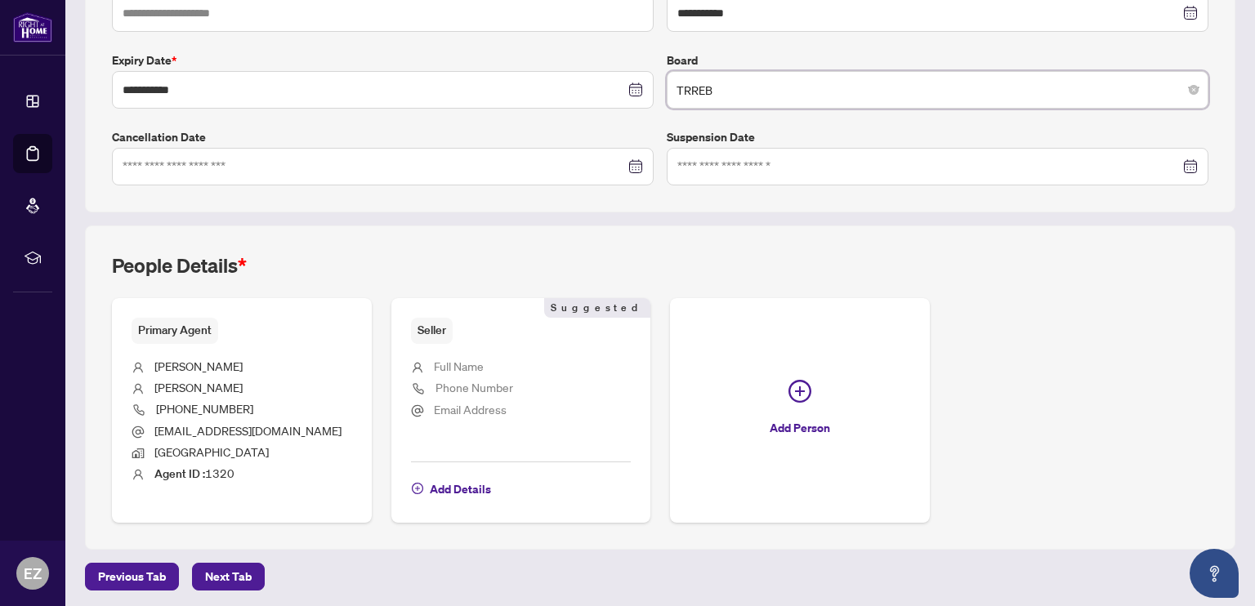
click at [442, 482] on span "Add Details" at bounding box center [460, 490] width 61 height 26
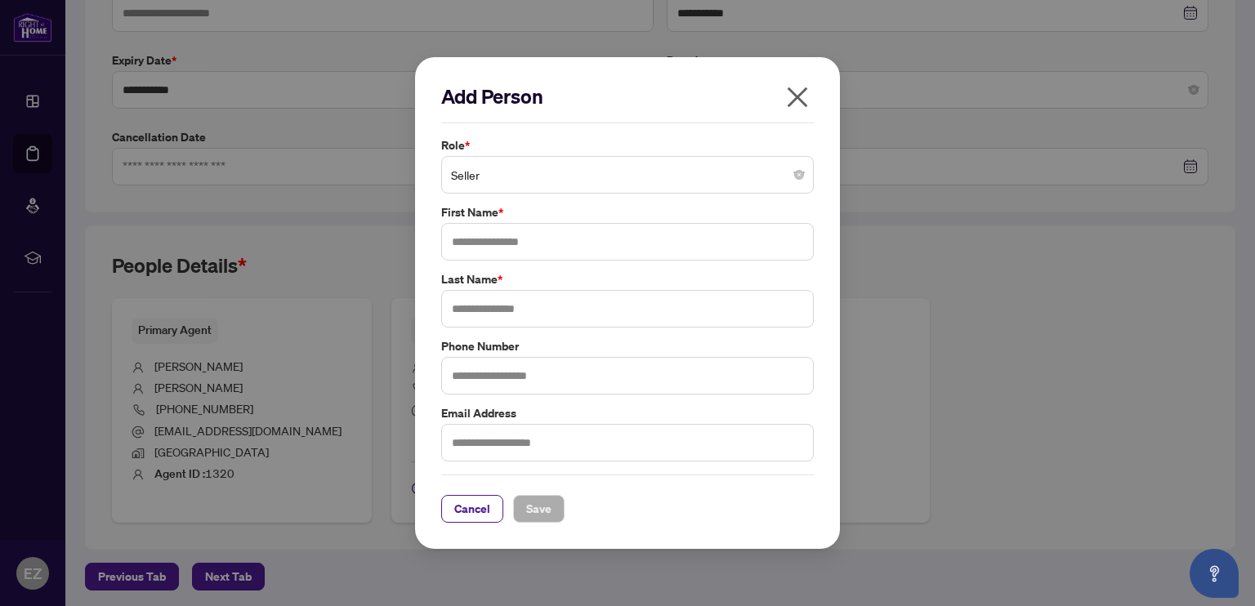
click at [503, 172] on span "Seller" at bounding box center [627, 174] width 353 height 31
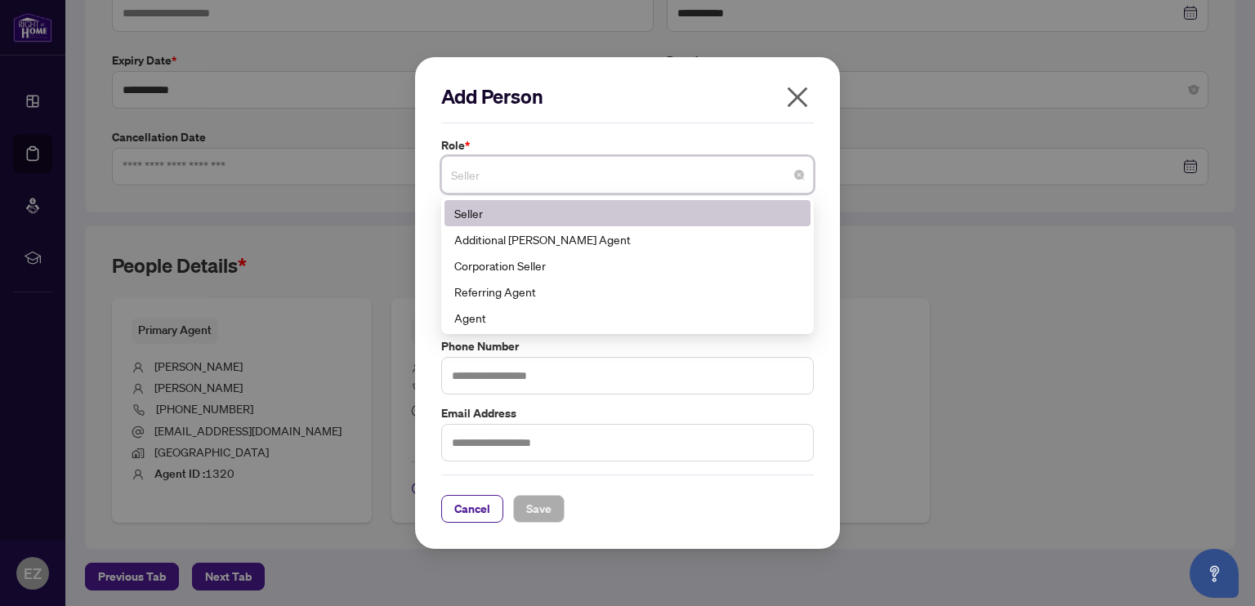
type input "*"
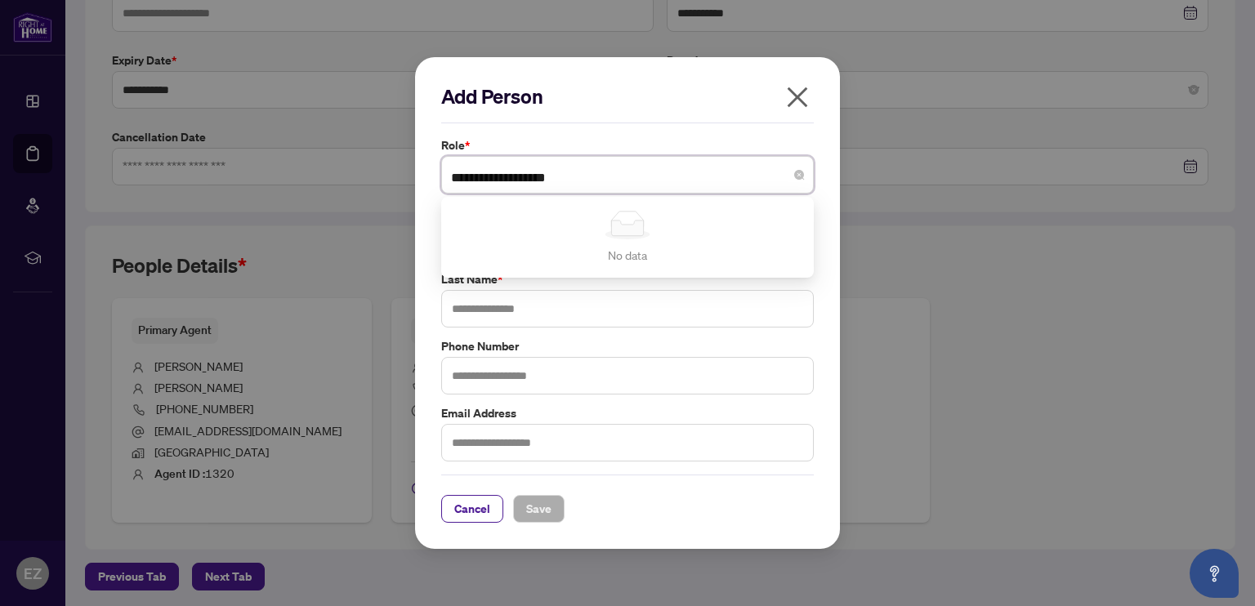
type input "**********"
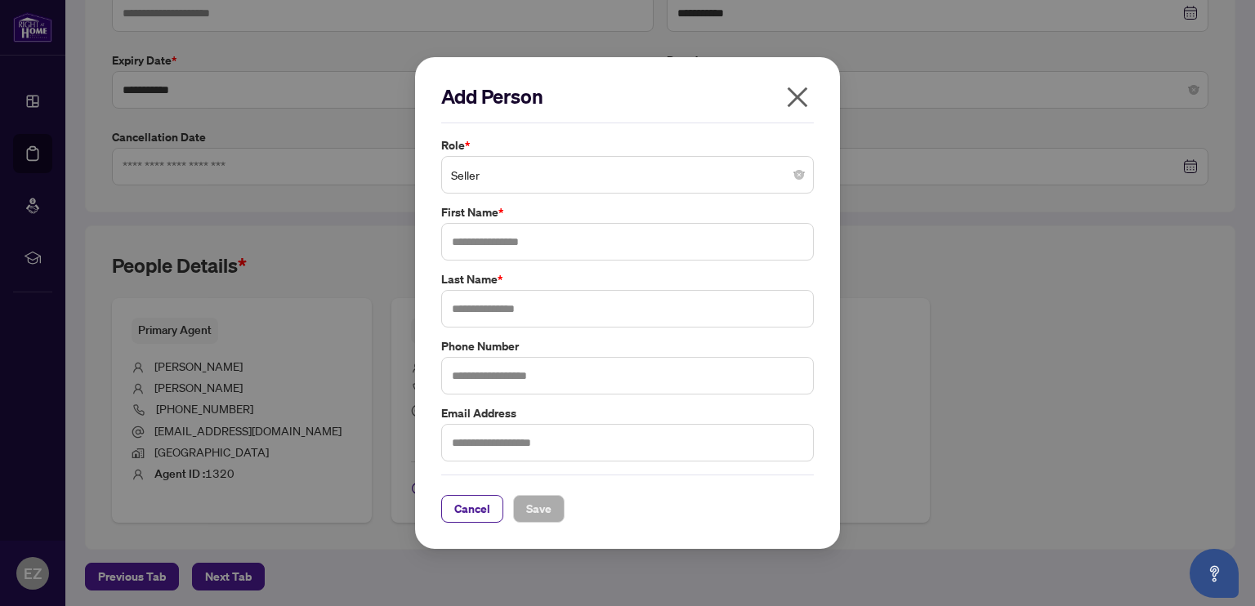
click at [432, 213] on div "Add Person Role * Seller No data No data First Name * Last Name * Phone Number …" at bounding box center [627, 303] width 425 height 492
click at [483, 242] on input "text" at bounding box center [627, 242] width 373 height 38
type input "*****"
click at [484, 301] on input "text" at bounding box center [627, 309] width 373 height 38
type input "*******"
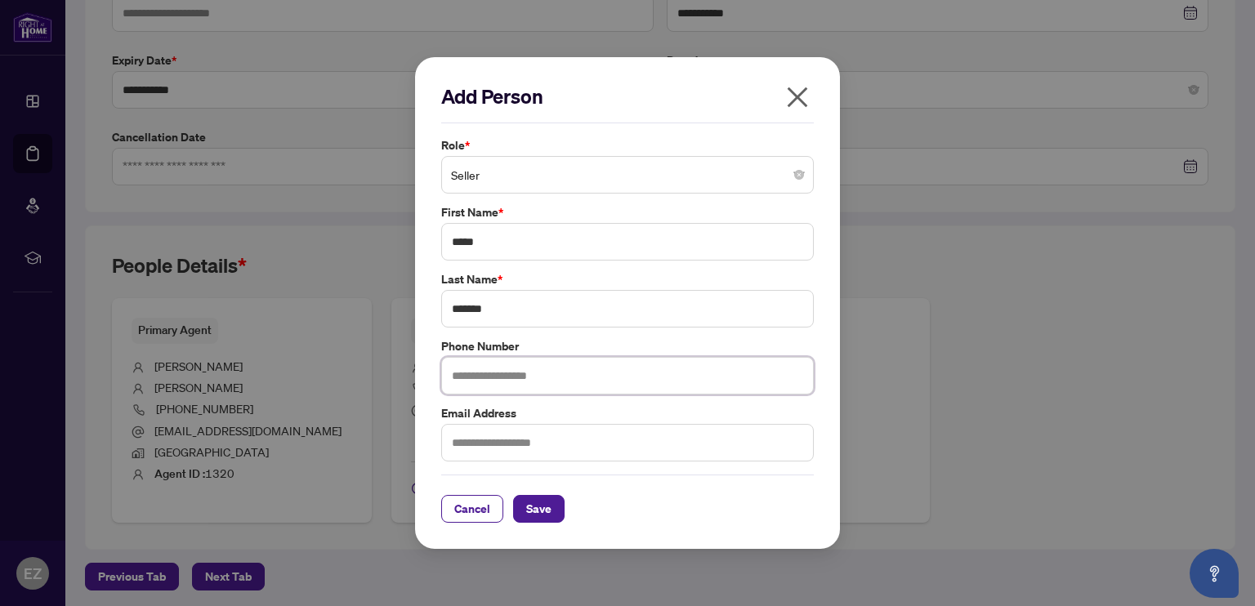
click at [481, 372] on input "text" at bounding box center [627, 376] width 373 height 38
type input "**********"
click at [484, 430] on input "text" at bounding box center [627, 443] width 373 height 38
type input "**********"
click at [544, 511] on span "Save" at bounding box center [538, 509] width 25 height 26
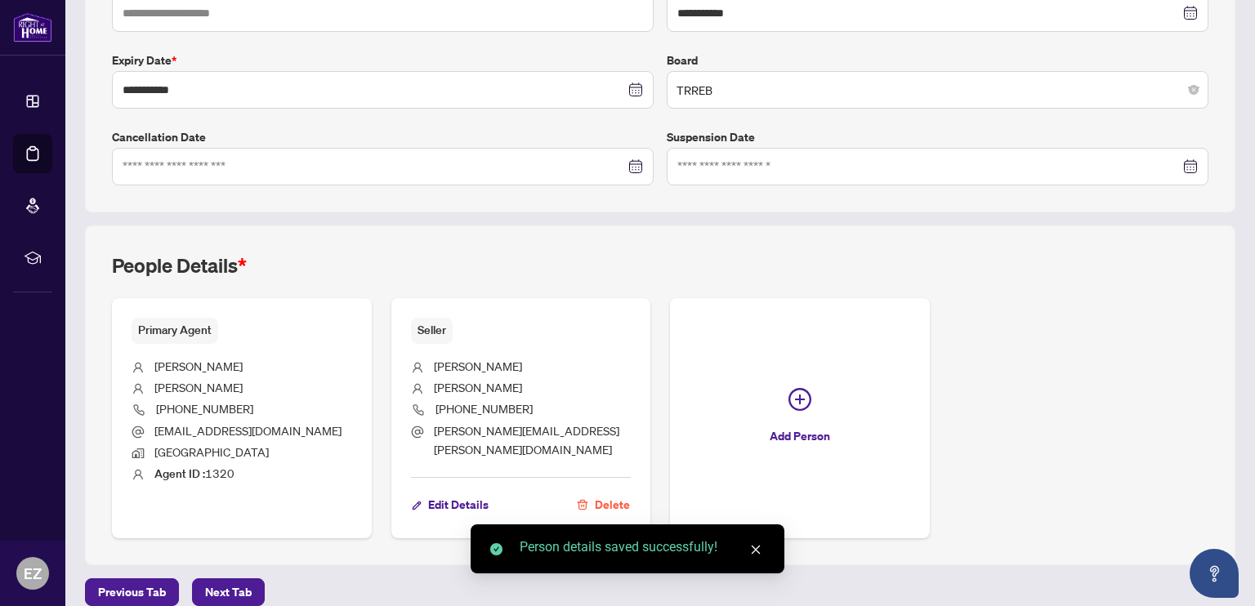
click at [787, 423] on span "Add Person" at bounding box center [800, 436] width 60 height 26
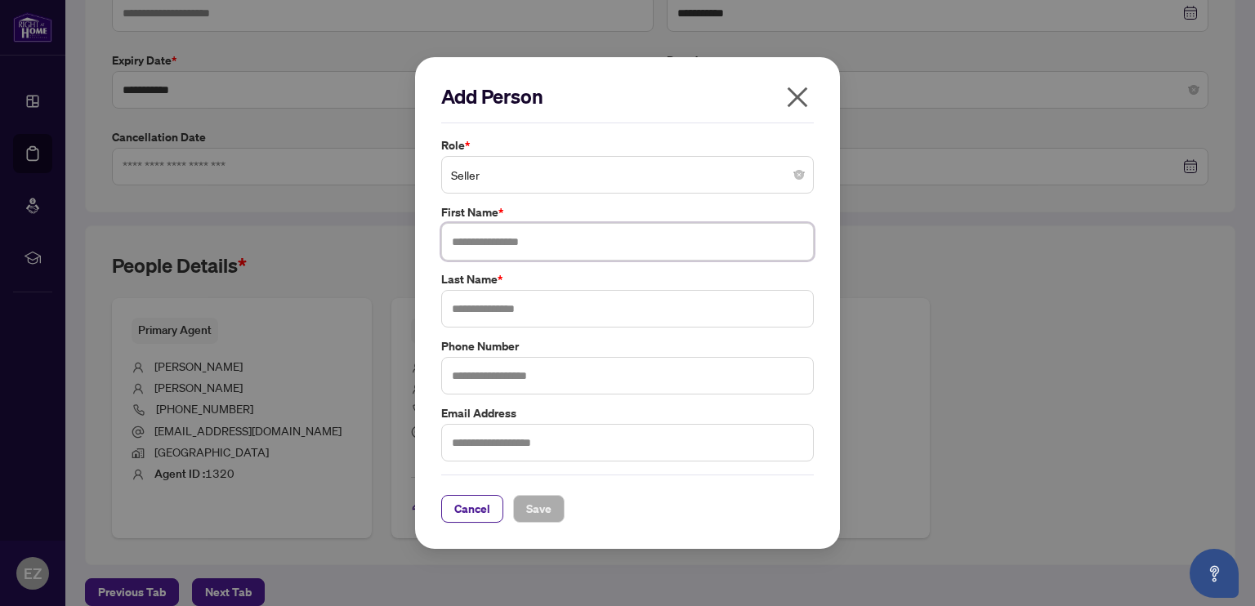
click at [500, 244] on input "text" at bounding box center [627, 242] width 373 height 38
type input "*******"
click at [521, 307] on input "text" at bounding box center [627, 309] width 373 height 38
type input "*****"
click at [481, 376] on input "text" at bounding box center [627, 376] width 373 height 38
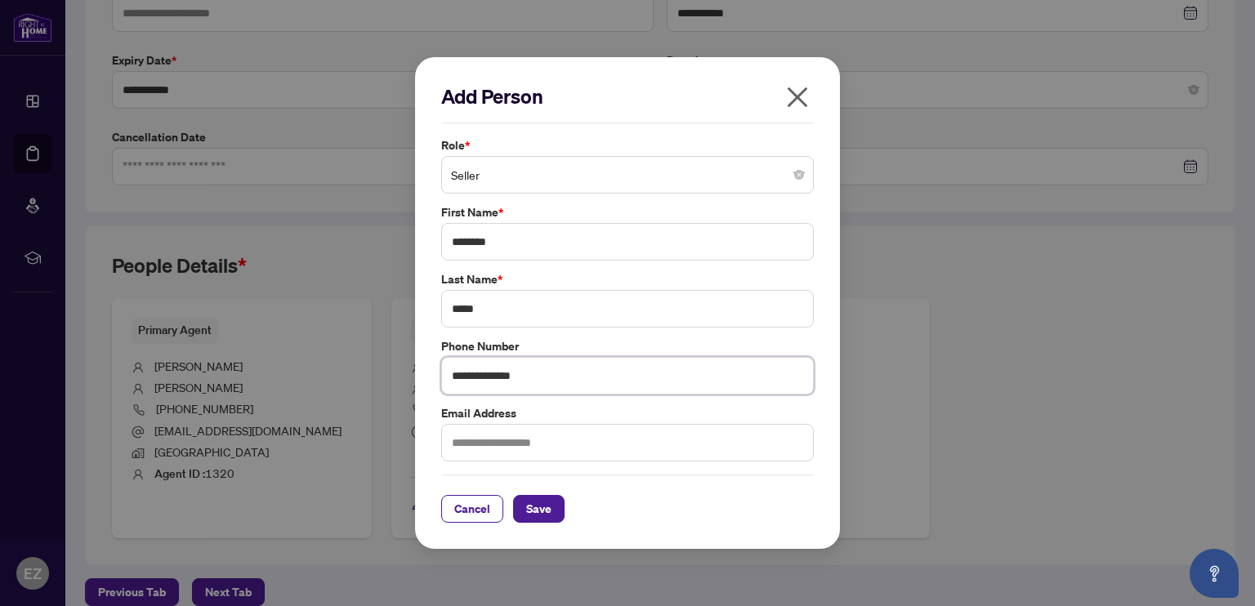
type input "**********"
click at [477, 439] on input "text" at bounding box center [627, 443] width 373 height 38
type input "**********"
click at [533, 516] on span "Save" at bounding box center [538, 509] width 25 height 26
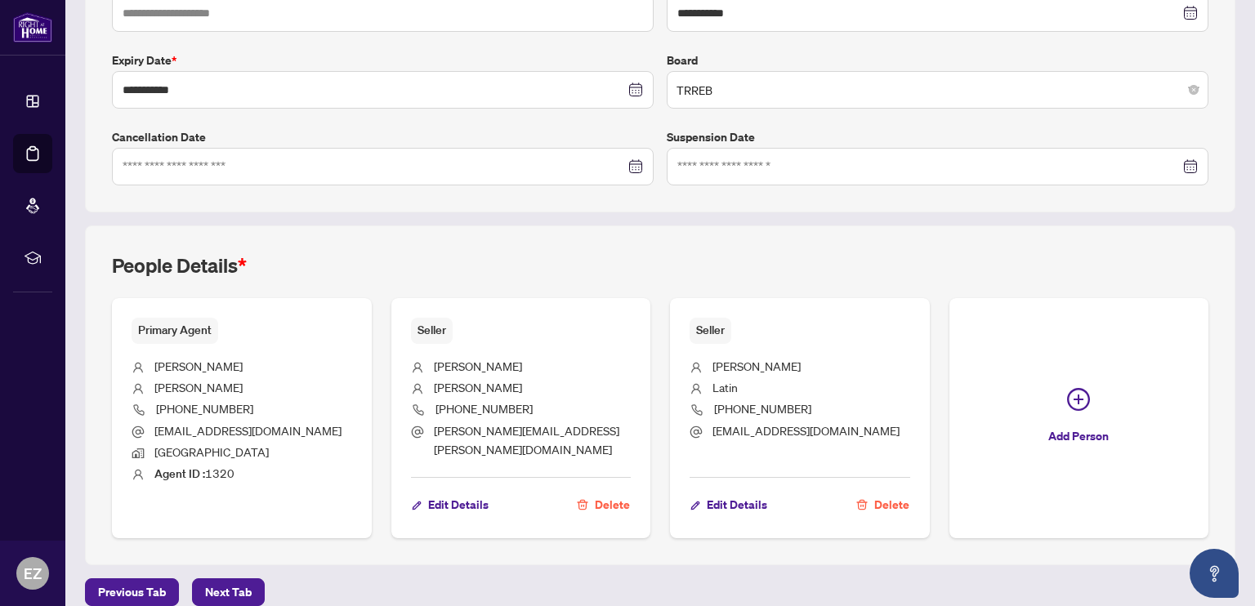
click at [238, 580] on span "Next Tab" at bounding box center [228, 593] width 47 height 26
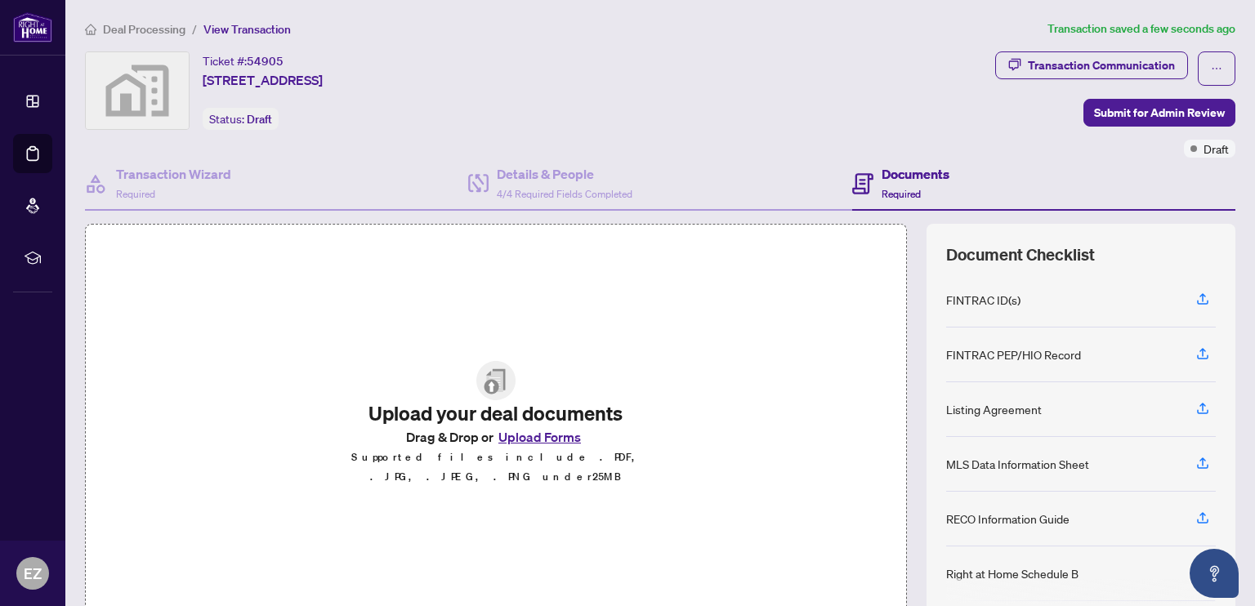
scroll to position [77, 0]
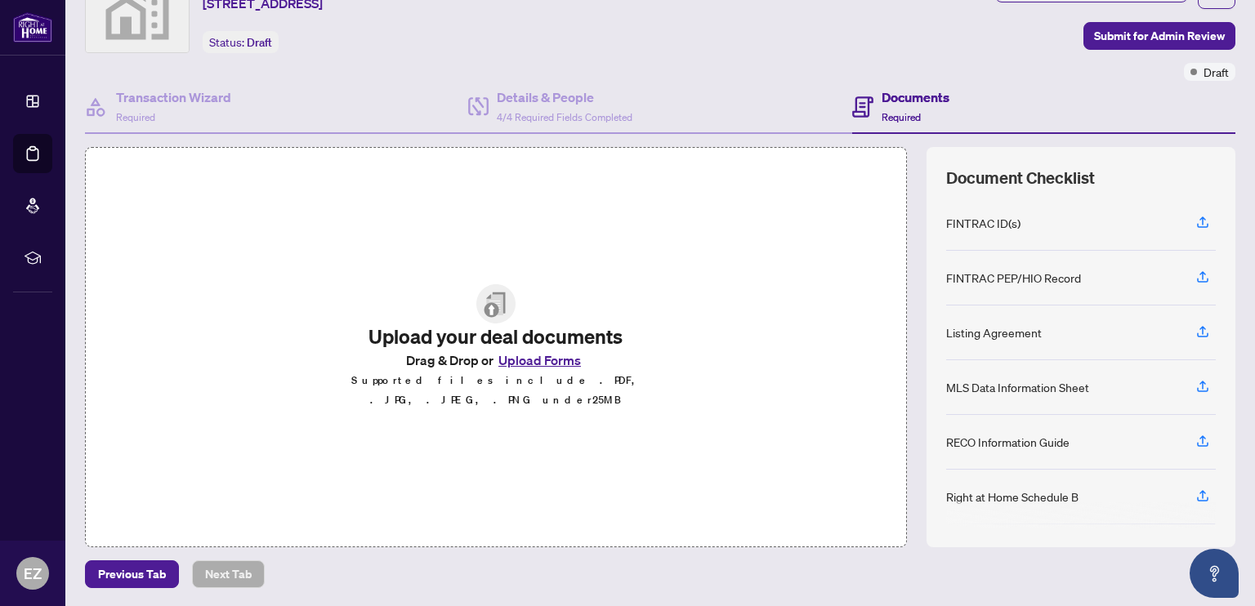
click at [521, 369] on button "Upload Forms" at bounding box center [540, 360] width 92 height 21
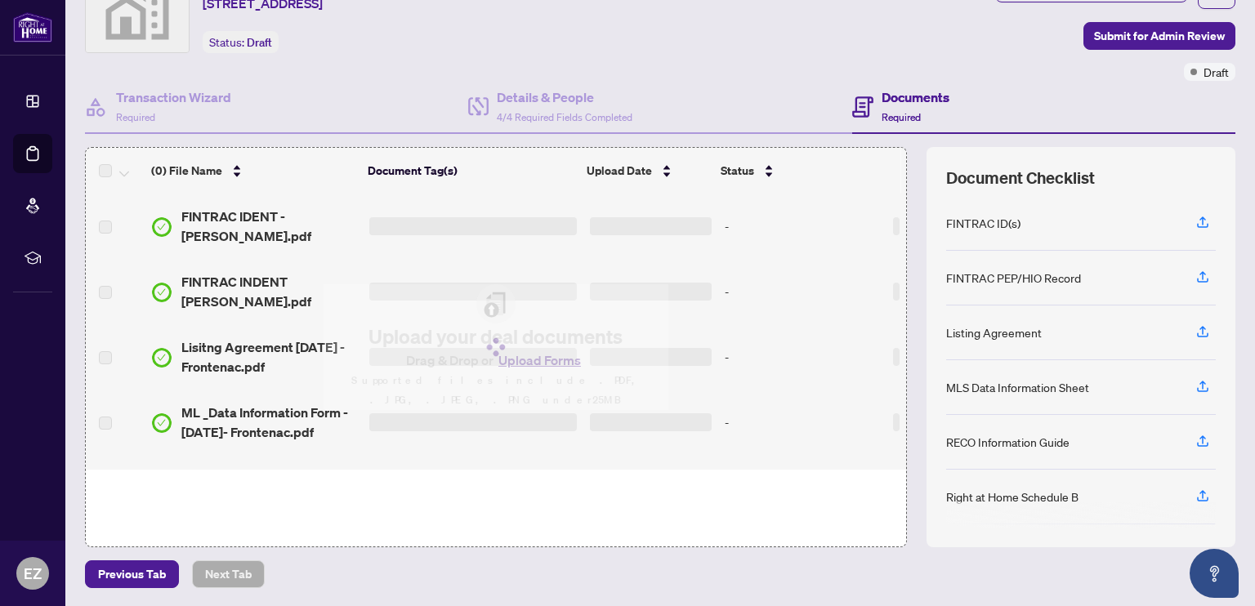
drag, startPoint x: 894, startPoint y: 264, endPoint x: 896, endPoint y: 281, distance: 17.2
click at [896, 281] on div "(0) File Name Document Tag(s) Upload Date Status FINTRAC IDENT - Linda D Poirie…" at bounding box center [660, 347] width 1151 height 401
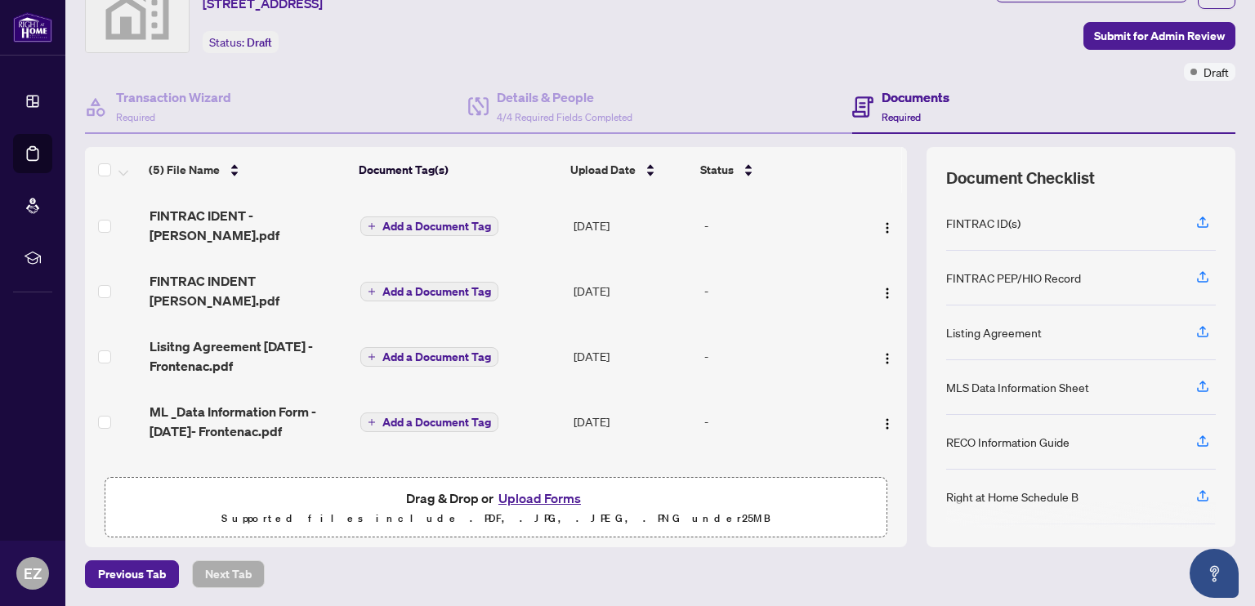
scroll to position [56, 0]
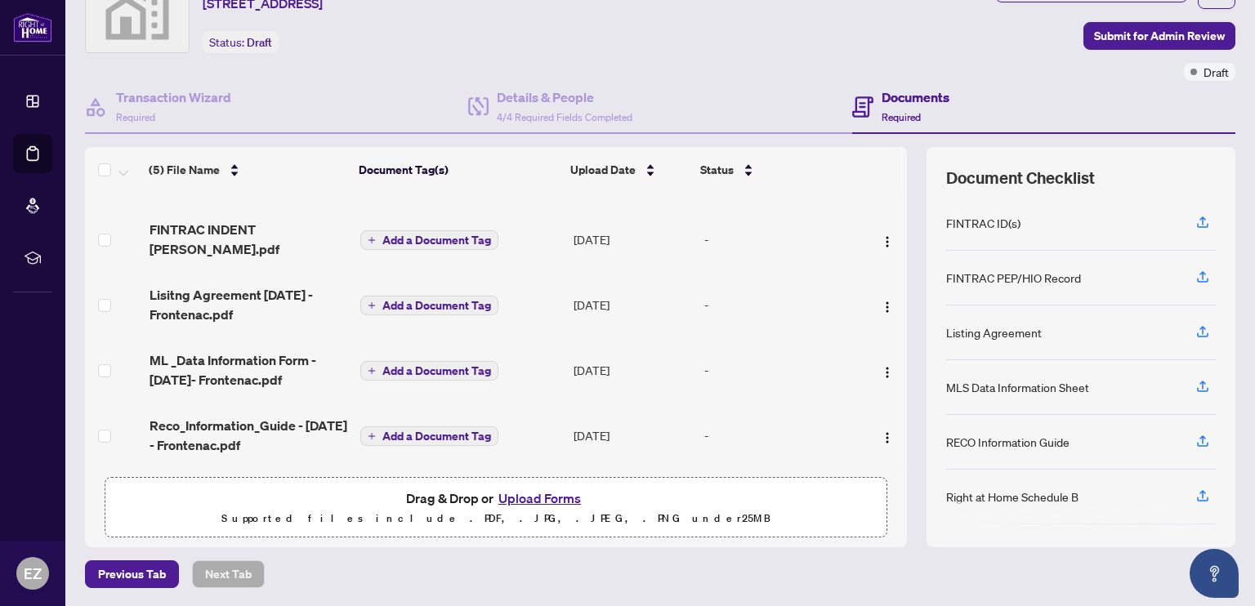
click at [1123, 36] on span "Submit for Admin Review" at bounding box center [1159, 36] width 131 height 26
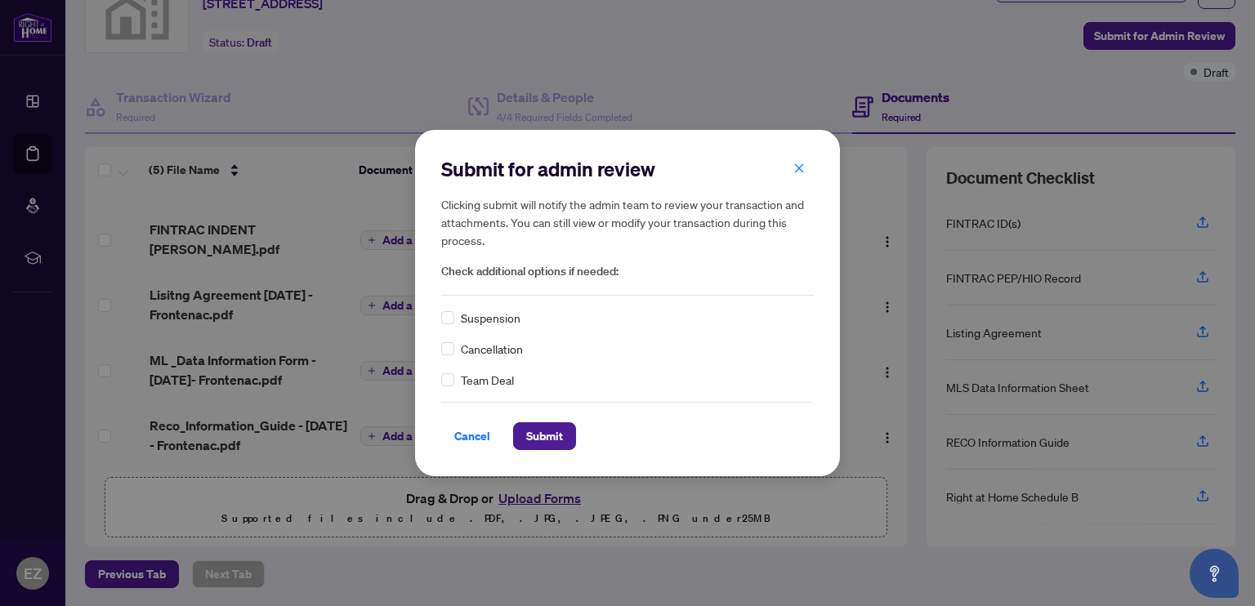
click at [538, 432] on span "Submit" at bounding box center [544, 436] width 37 height 26
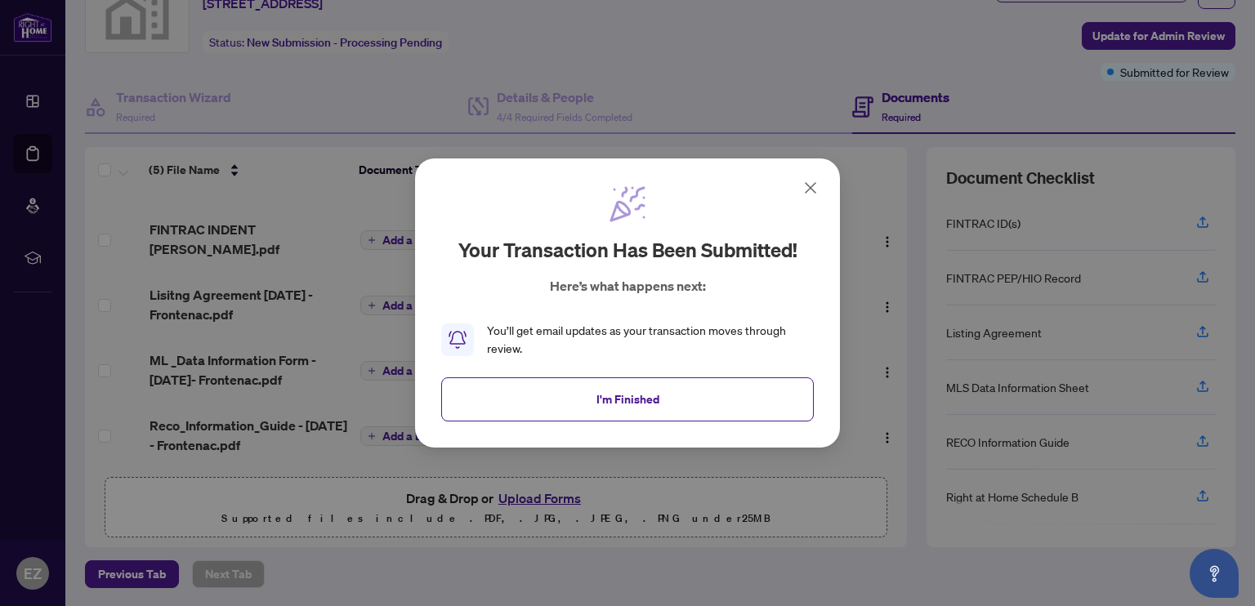
click at [647, 405] on span "I'm Finished" at bounding box center [628, 400] width 63 height 26
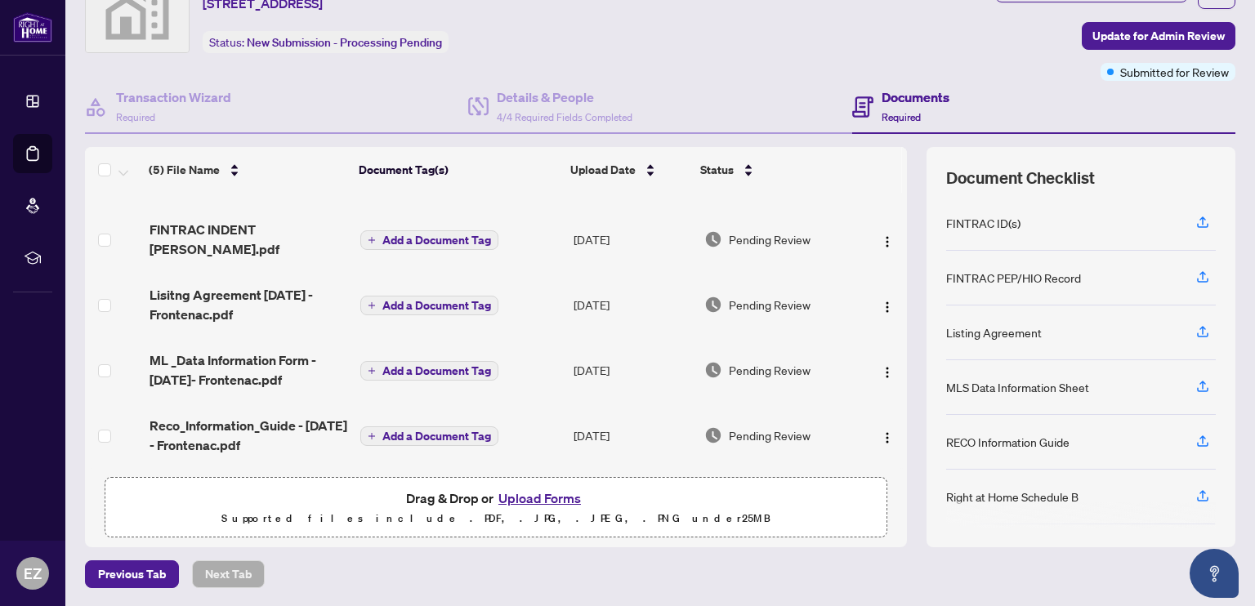
scroll to position [0, 0]
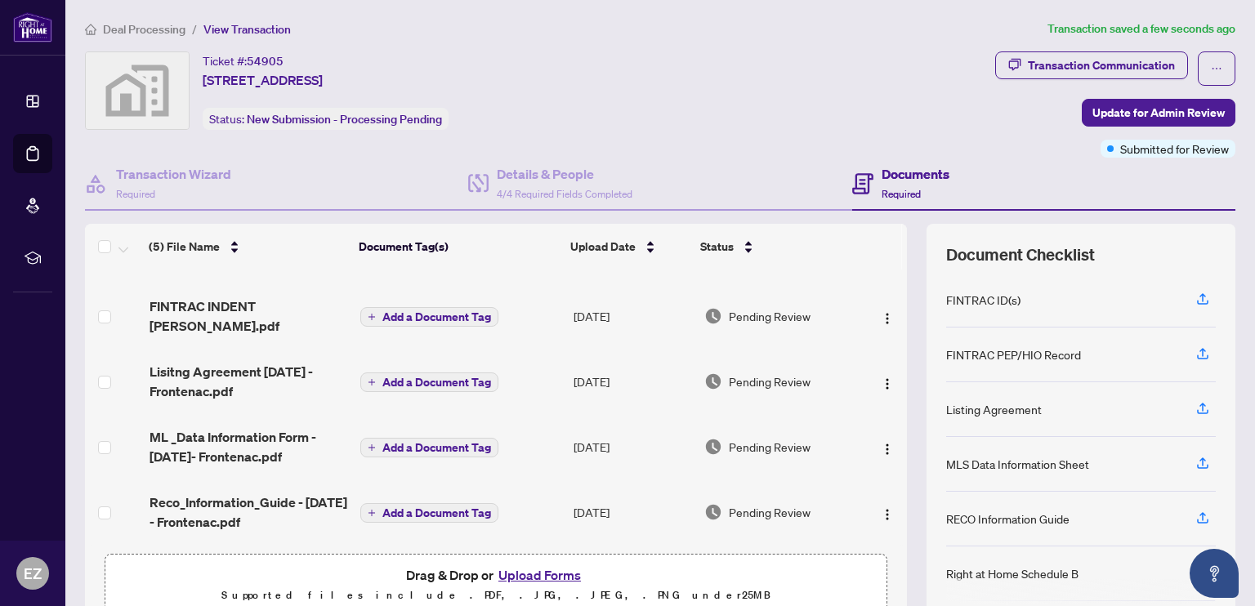
click at [1211, 61] on span "button" at bounding box center [1216, 69] width 11 height 26
click at [1026, 103] on div "Transaction Communication Update for Admin Review Submitted for Review" at bounding box center [1116, 104] width 240 height 106
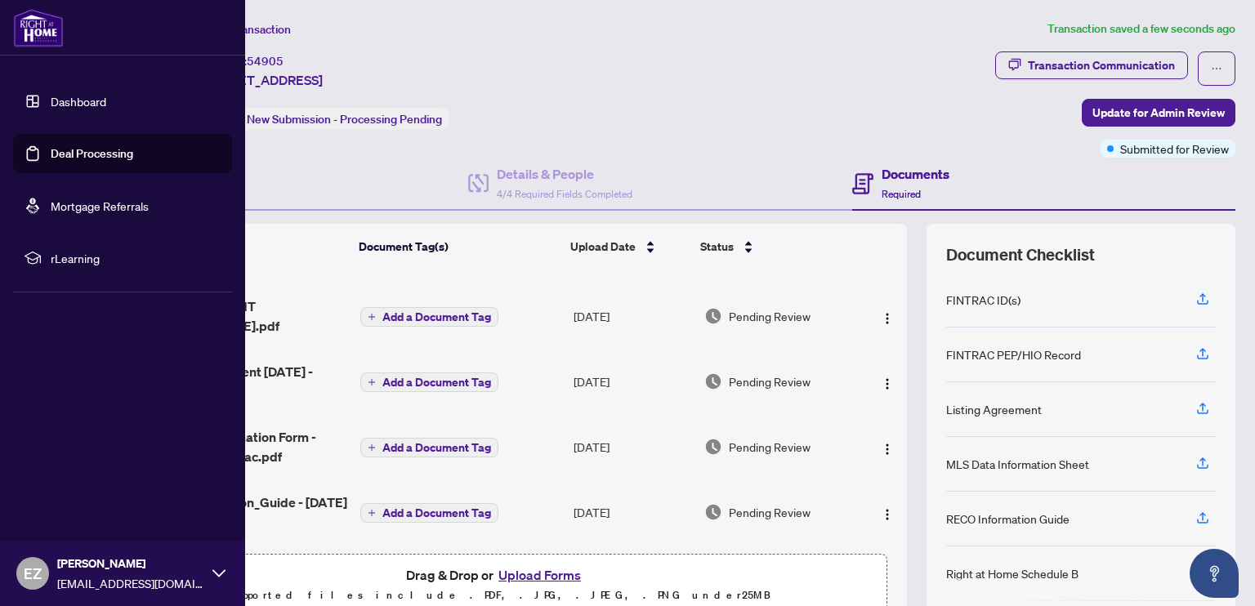
click at [65, 97] on link "Dashboard" at bounding box center [79, 101] width 56 height 15
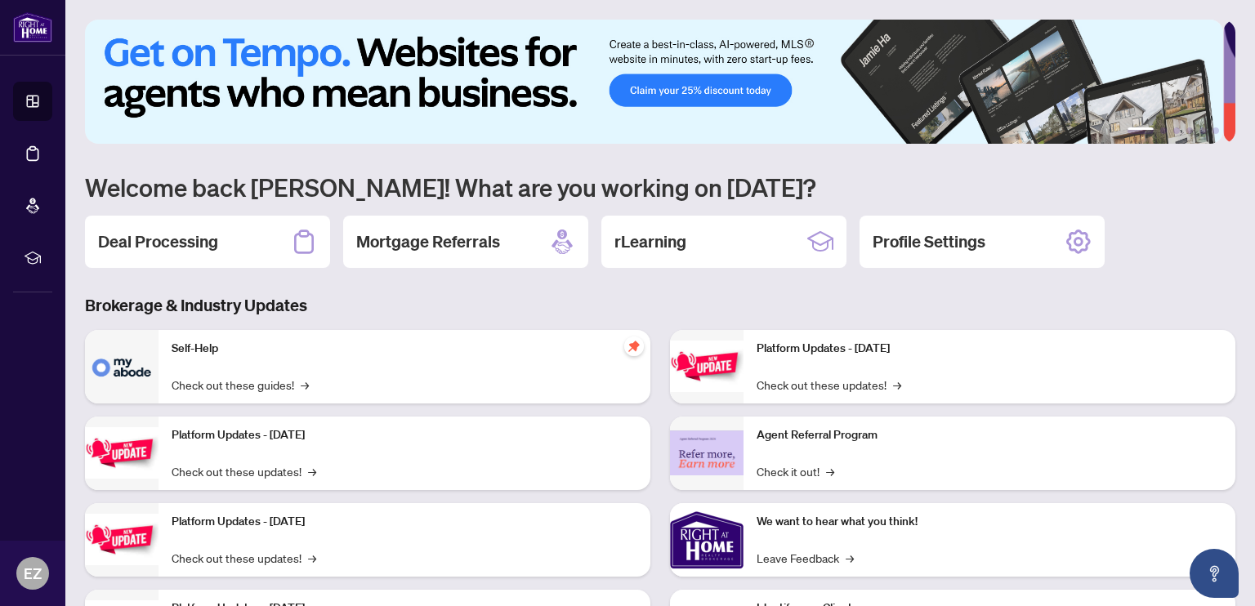
click at [1176, 127] on img at bounding box center [654, 82] width 1139 height 124
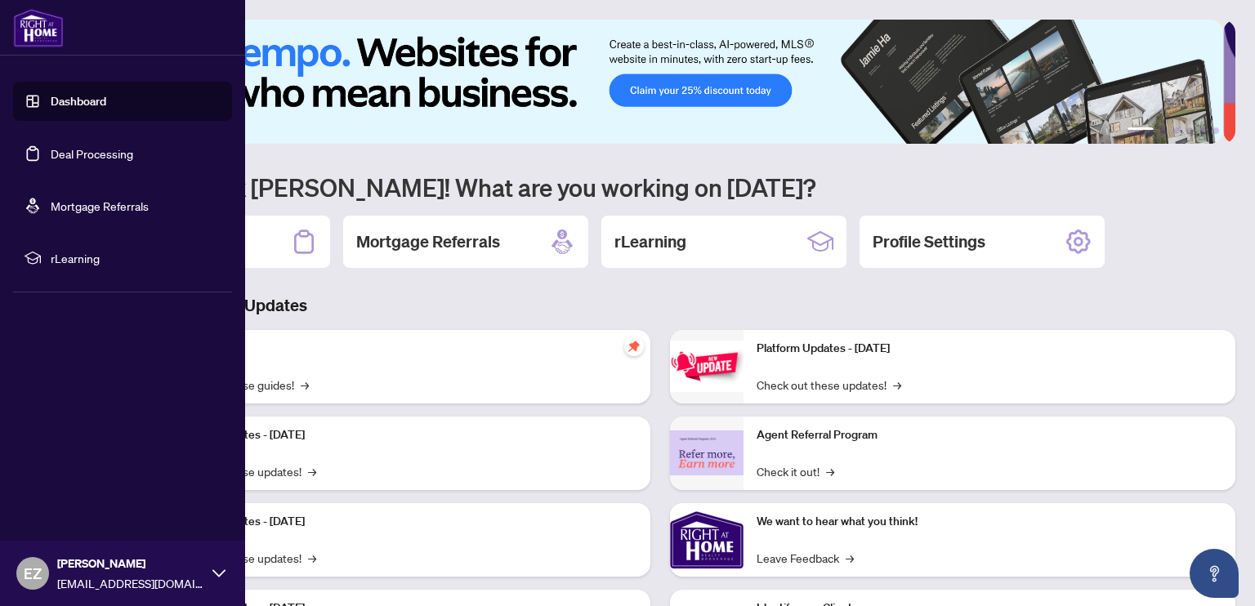
click at [221, 571] on icon at bounding box center [219, 573] width 13 height 13
click at [69, 481] on span "Logout" at bounding box center [65, 476] width 37 height 26
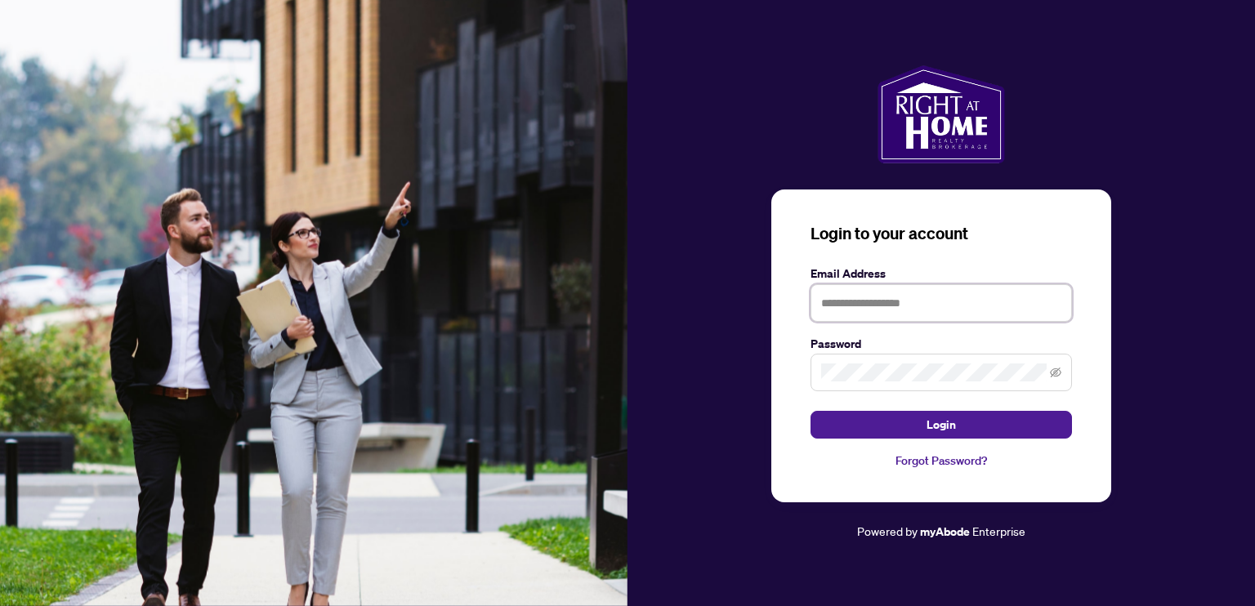
type input "**********"
click at [553, 222] on img at bounding box center [314, 303] width 628 height 606
